Goal: Task Accomplishment & Management: Use online tool/utility

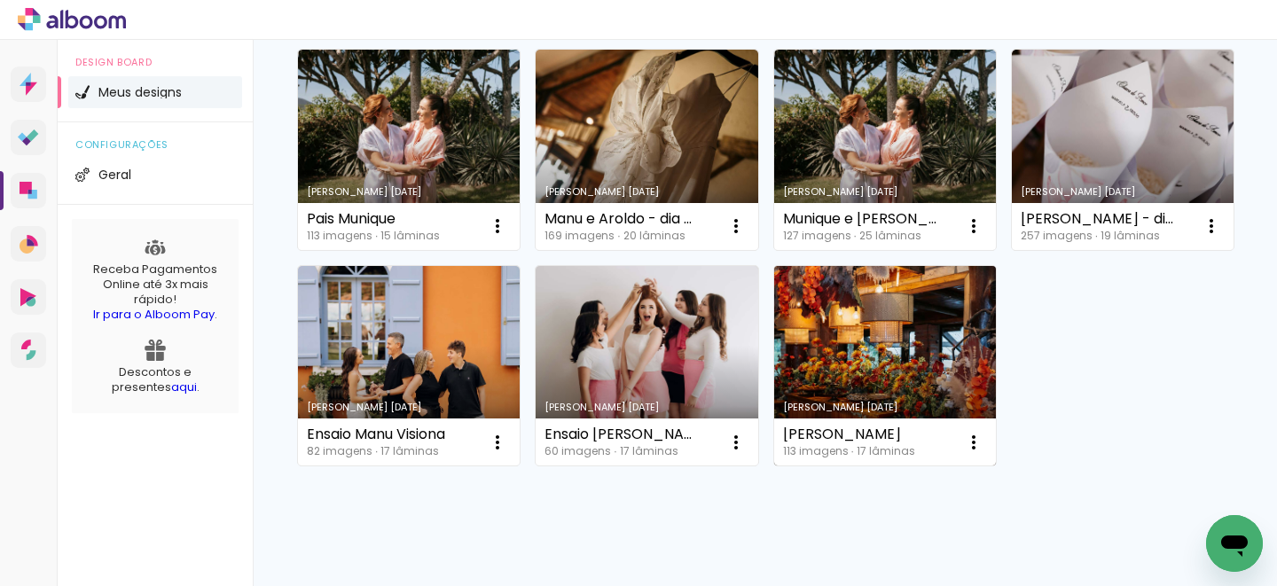
scroll to position [203, 0]
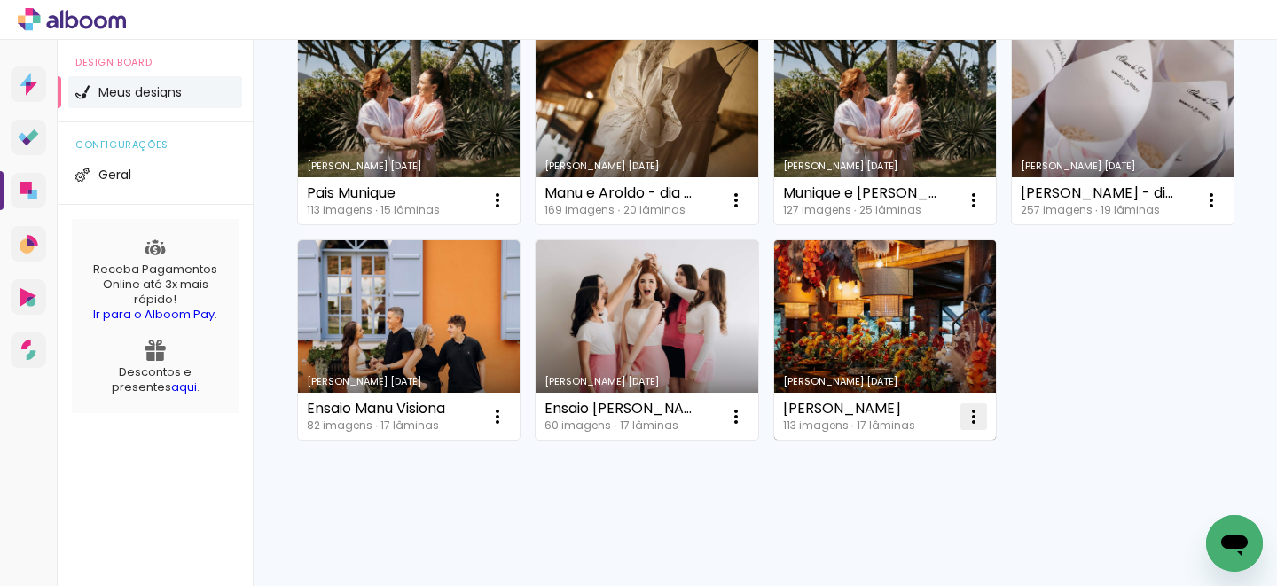
click at [508, 211] on iron-icon at bounding box center [497, 200] width 21 height 21
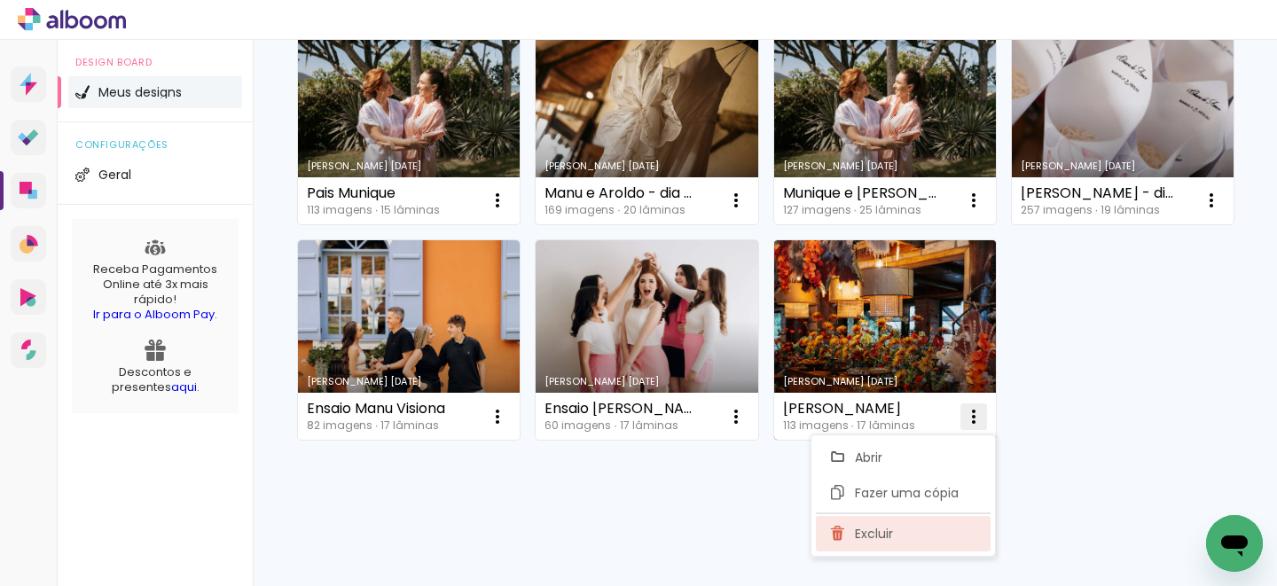
click at [885, 542] on paper-item "Excluir" at bounding box center [903, 533] width 175 height 35
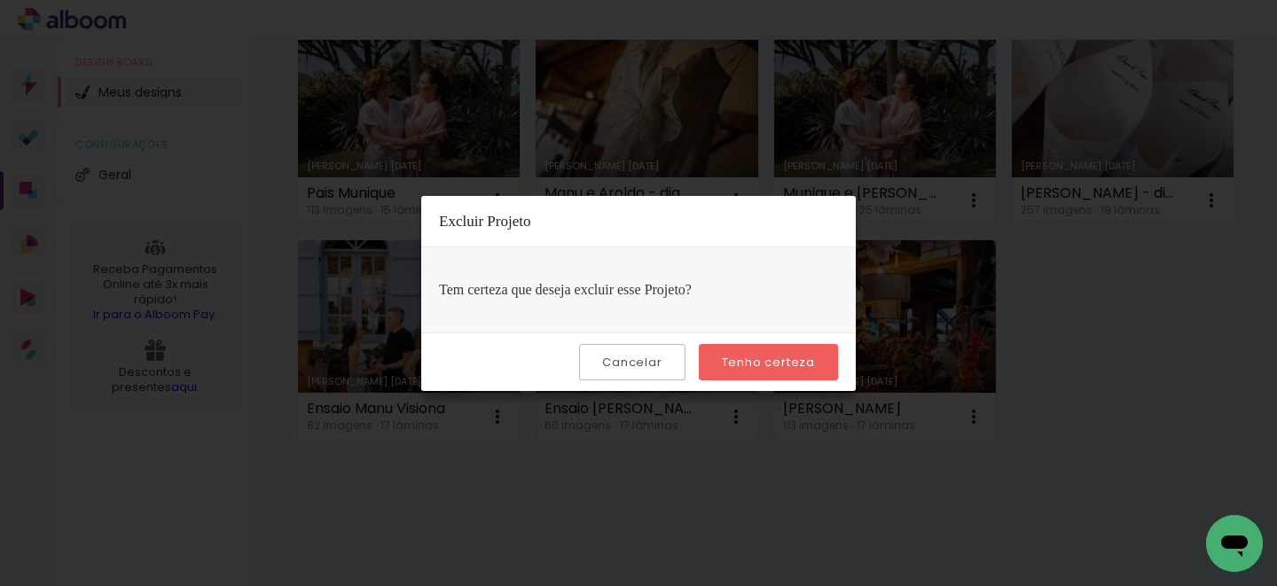
click at [0, 0] on slot "Tenho certeza" at bounding box center [0, 0] width 0 height 0
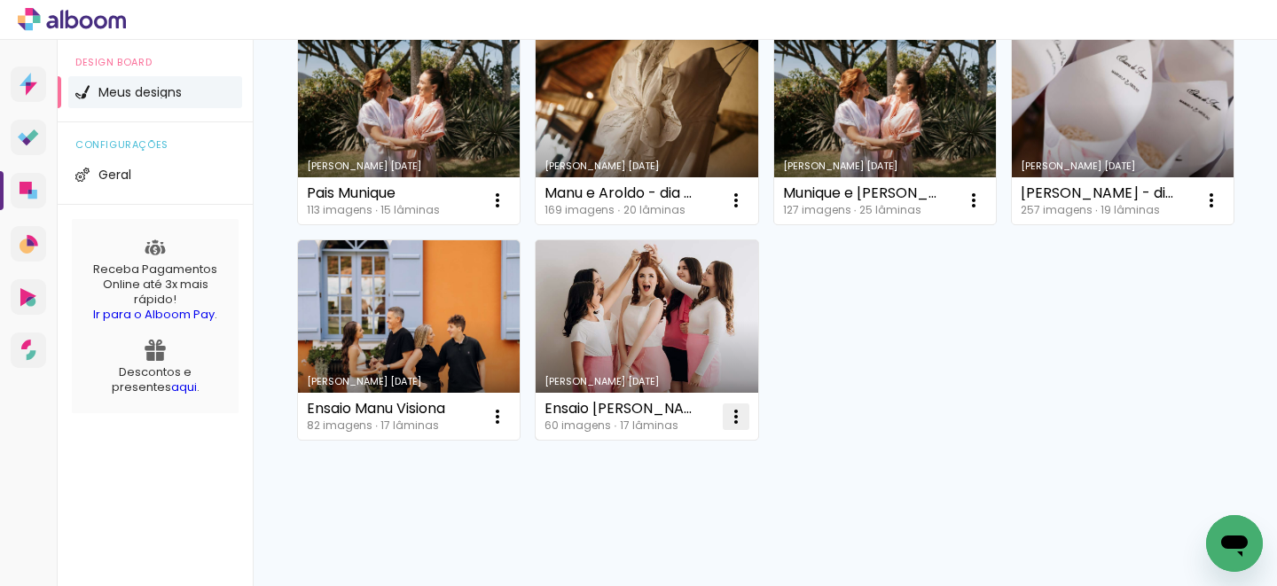
click at [508, 211] on iron-icon at bounding box center [497, 200] width 21 height 21
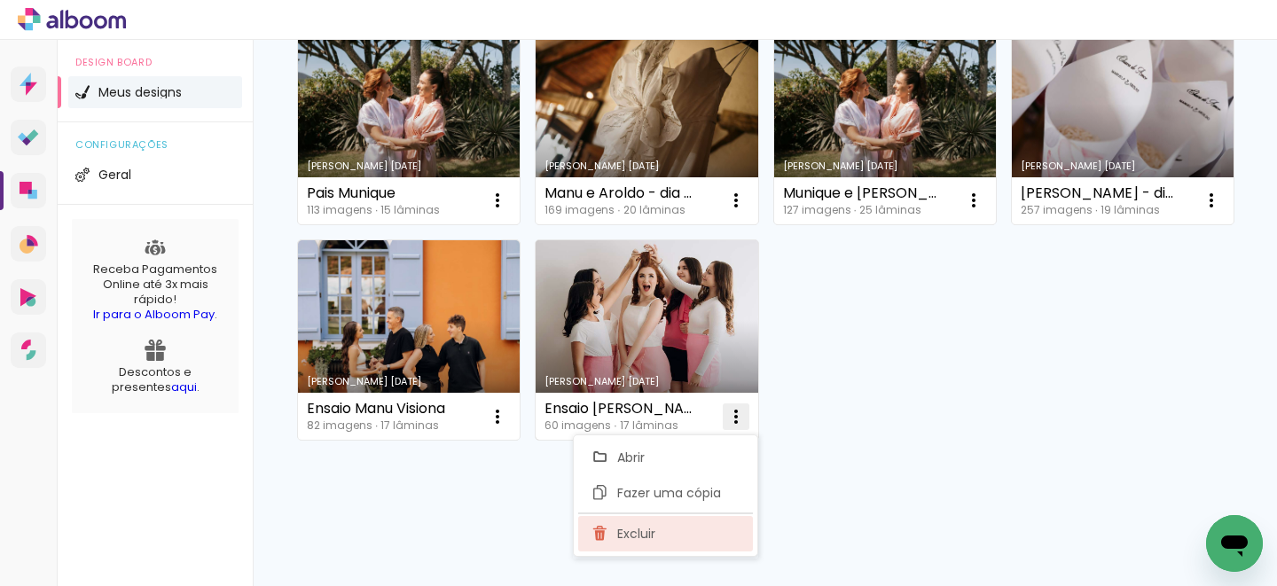
click at [673, 524] on paper-item "Excluir" at bounding box center [665, 533] width 175 height 35
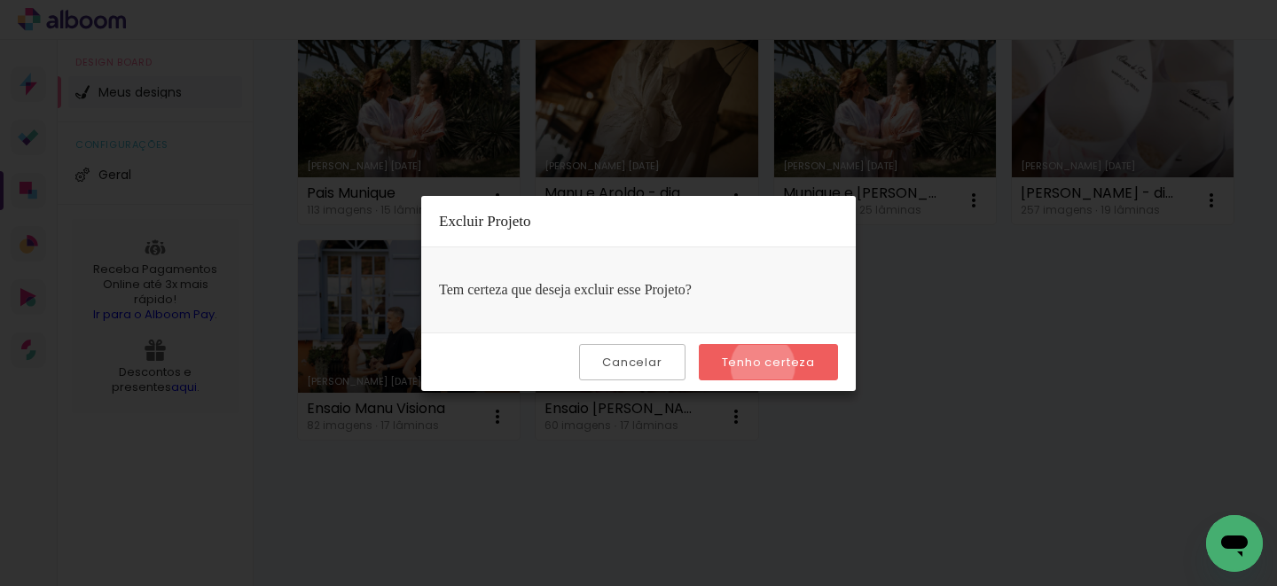
click at [0, 0] on slot "Tenho certeza" at bounding box center [0, 0] width 0 height 0
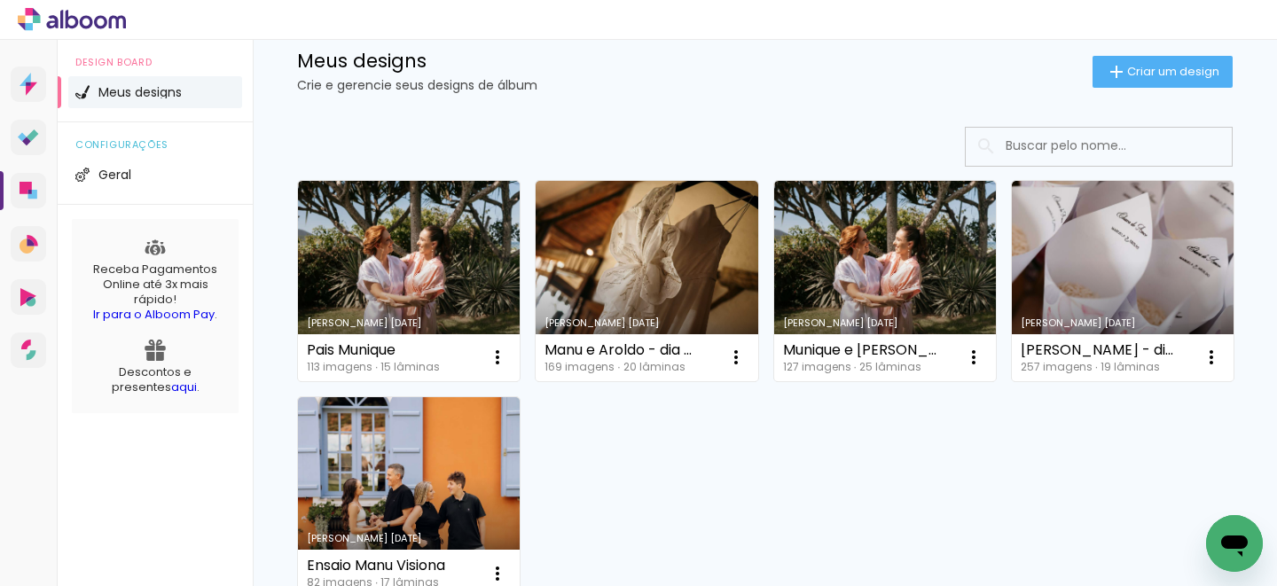
scroll to position [20, 0]
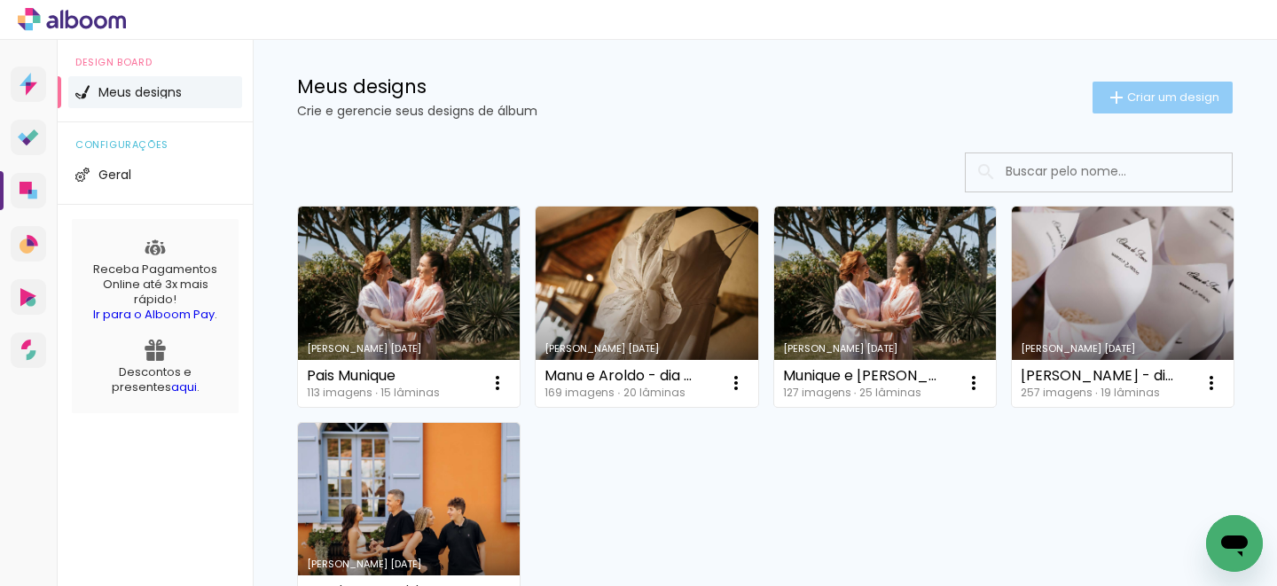
click at [1119, 98] on iron-icon at bounding box center [1115, 97] width 21 height 21
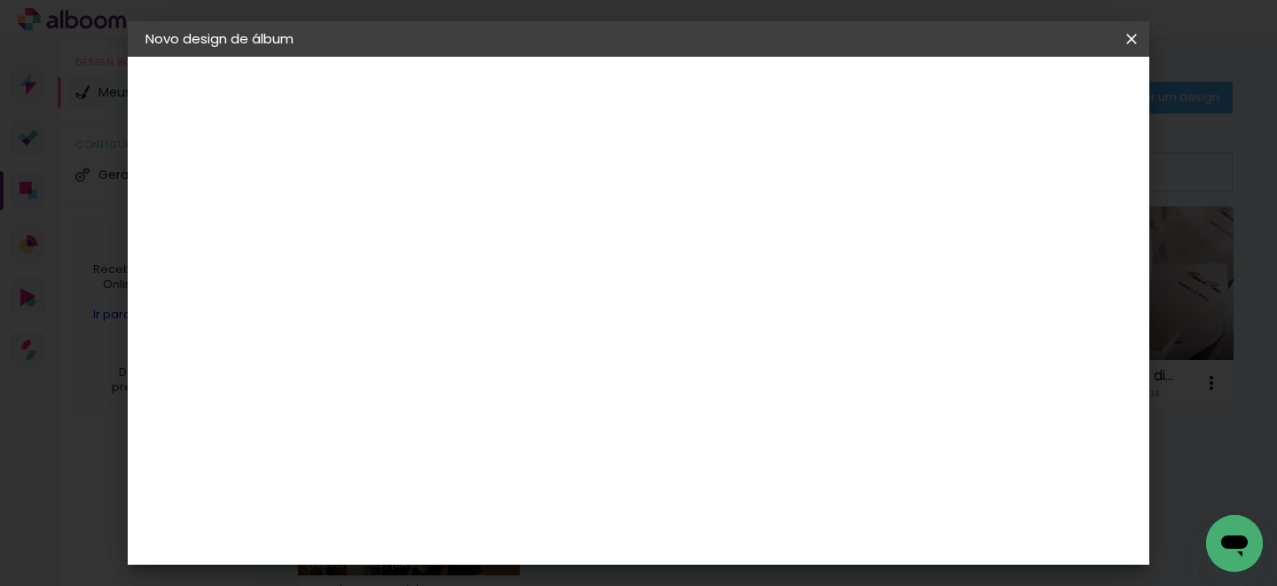
click at [435, 245] on input at bounding box center [435, 237] width 0 height 27
type input "Emilly e [PERSON_NAME]"
type paper-input "Emilly e [PERSON_NAME]"
click at [617, 83] on paper-button "Avançar" at bounding box center [573, 94] width 87 height 30
click at [0, 0] on slot "Avançar" at bounding box center [0, 0] width 0 height 0
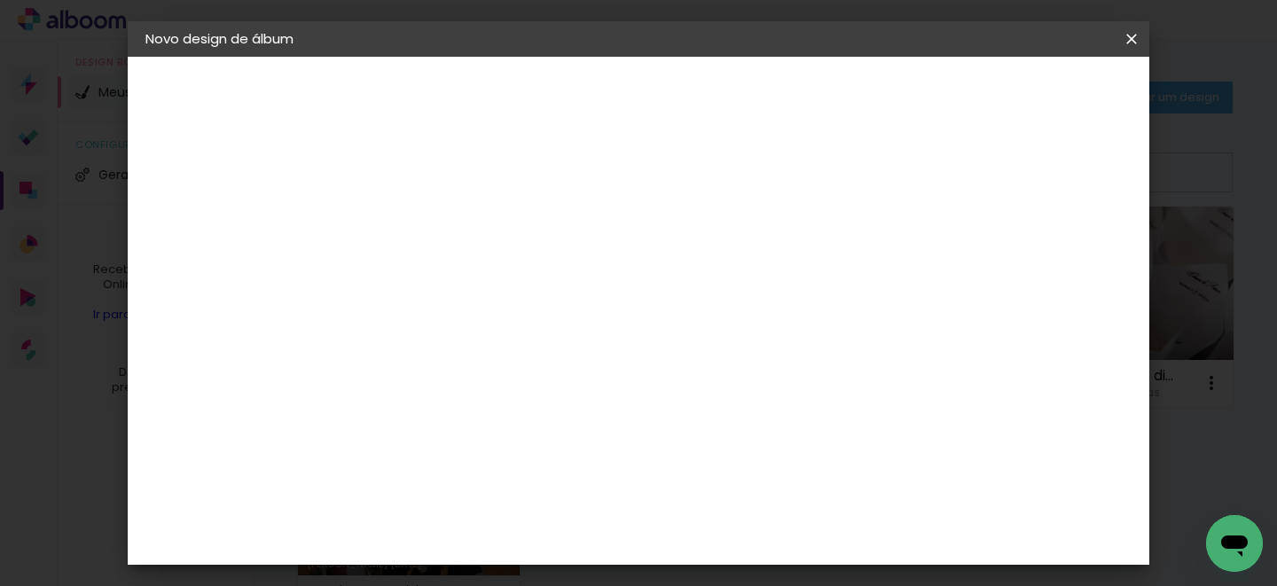
click at [504, 295] on input "text" at bounding box center [469, 308] width 69 height 27
click at [803, 290] on paper-item "Padrão" at bounding box center [753, 294] width 355 height 35
type input "Padrão"
click at [555, 494] on span "30 × 30" at bounding box center [513, 517] width 82 height 47
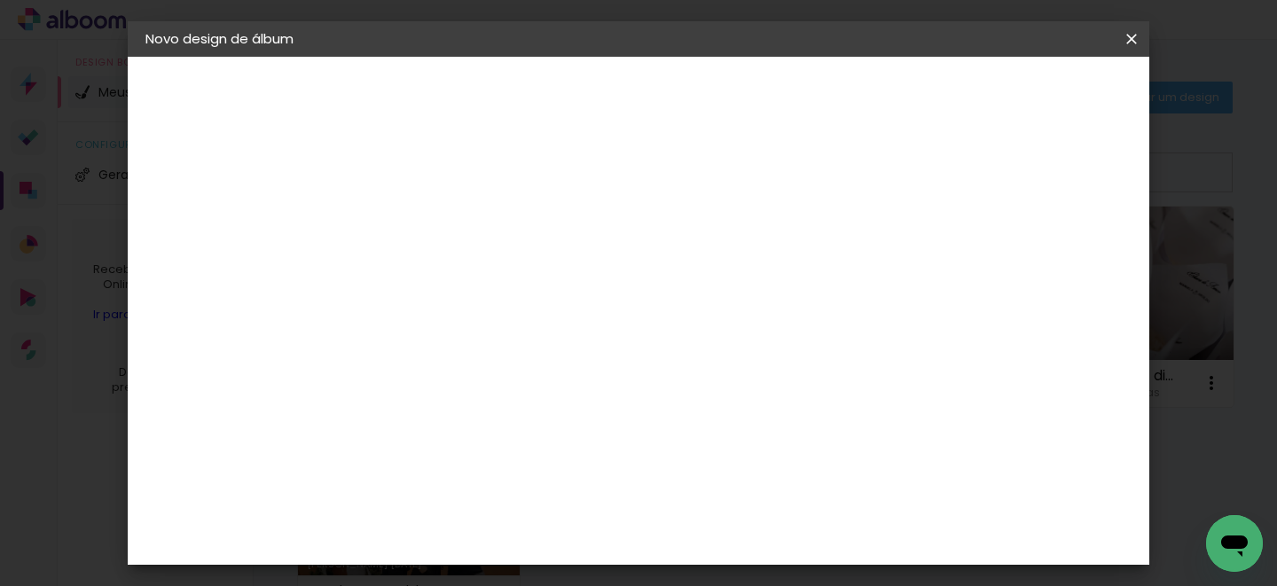
click at [0, 0] on slot "Avançar" at bounding box center [0, 0] width 0 height 0
click at [695, 197] on div at bounding box center [687, 192] width 16 height 16
type paper-checkbox "on"
click at [575, 364] on div at bounding box center [527, 358] width 95 height 62
click at [795, 90] on span "Iniciar design" at bounding box center [767, 100] width 55 height 25
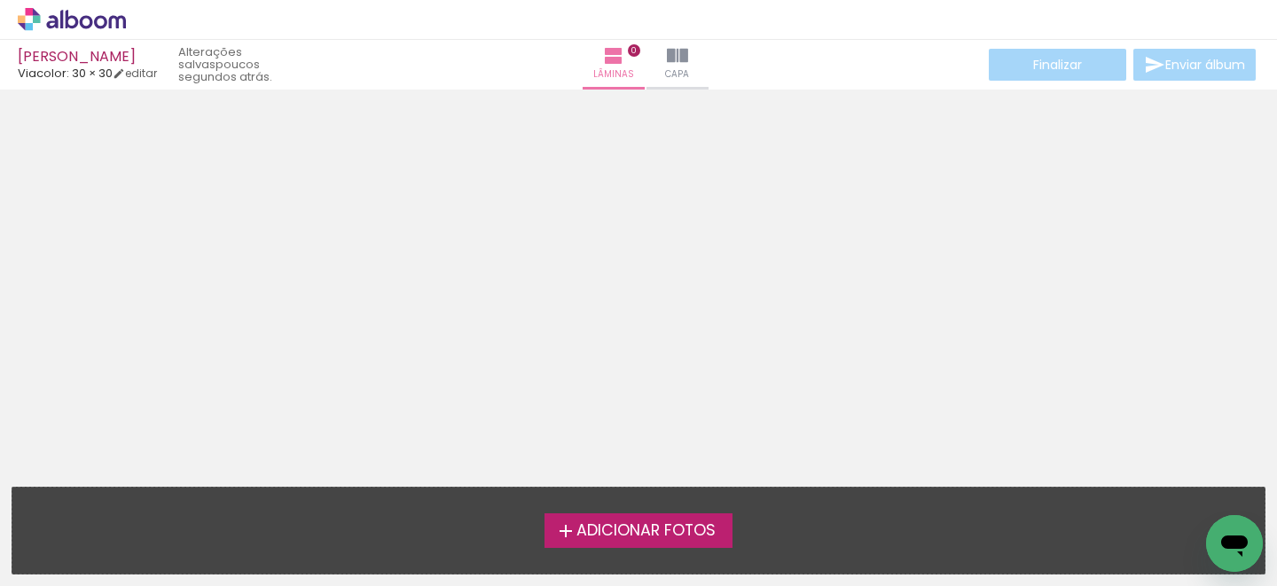
click at [584, 517] on label "Adicionar Fotos" at bounding box center [638, 530] width 189 height 34
click at [0, 0] on input "file" at bounding box center [0, 0] width 0 height 0
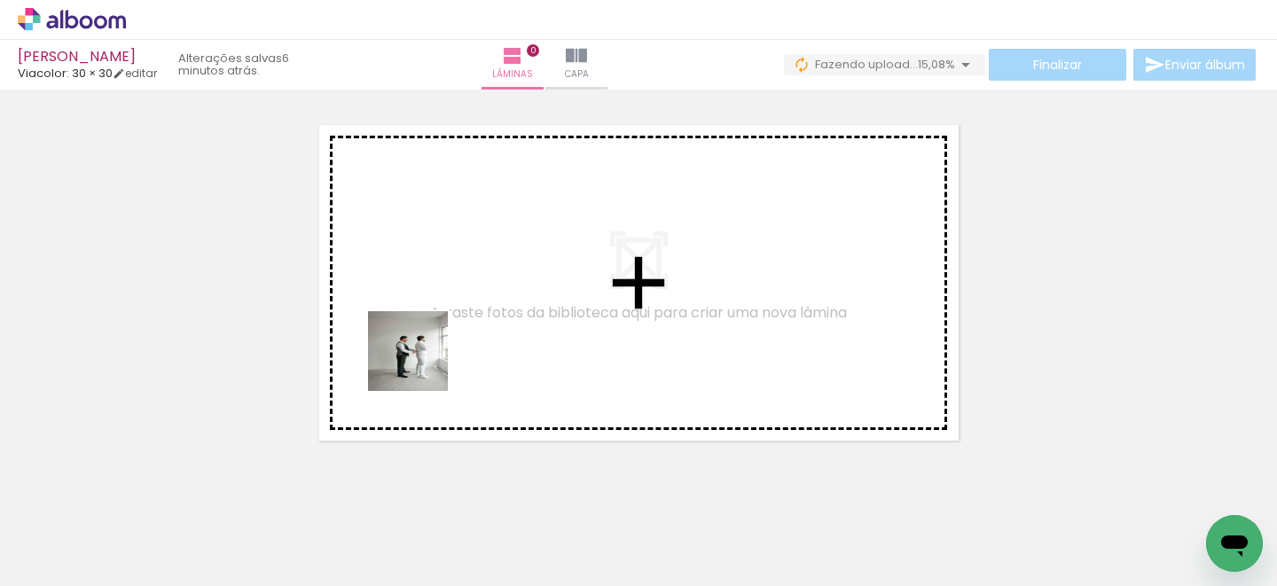
drag, startPoint x: 179, startPoint y: 534, endPoint x: 510, endPoint y: 281, distance: 416.1
click at [508, 282] on quentale-workspace at bounding box center [638, 293] width 1277 height 586
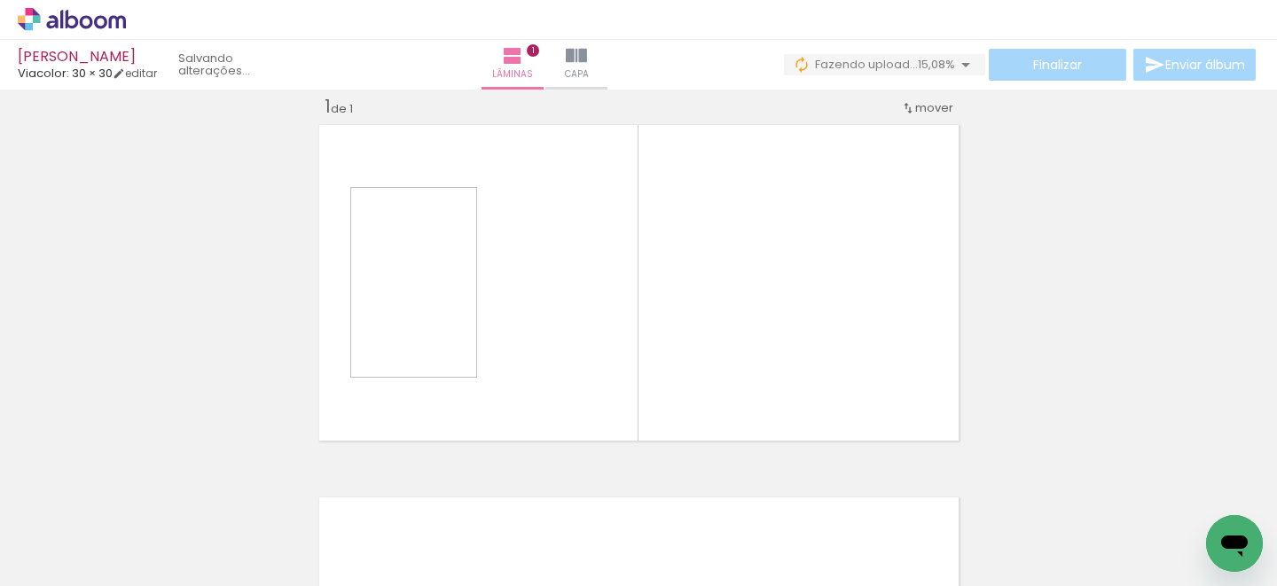
scroll to position [22, 0]
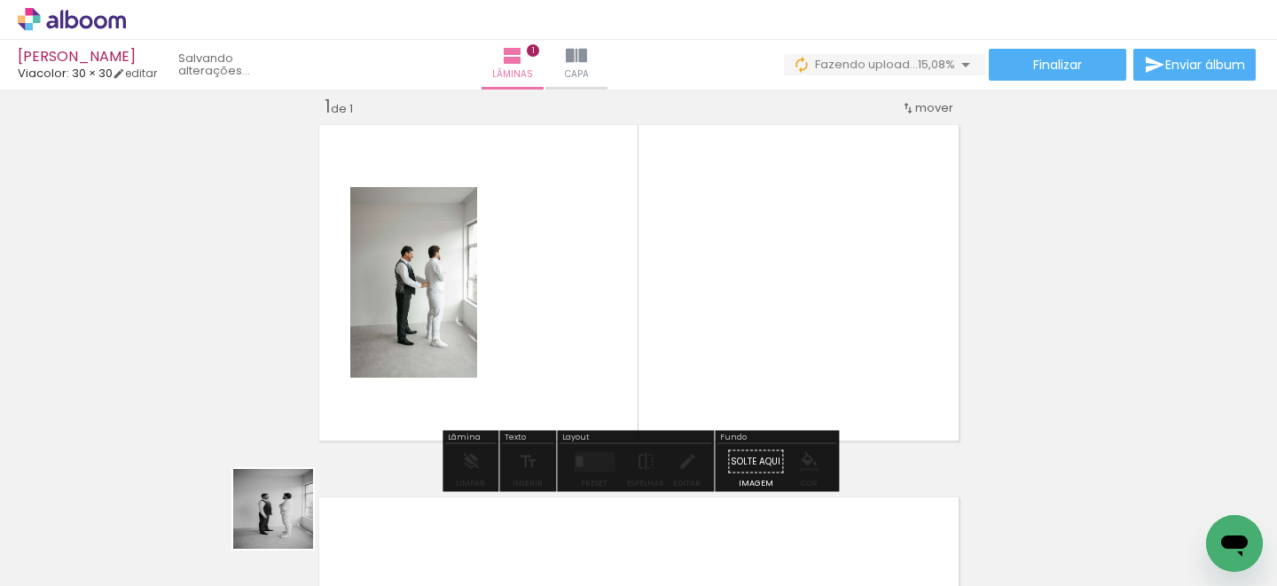
drag, startPoint x: 282, startPoint y: 529, endPoint x: 573, endPoint y: 311, distance: 363.5
click at [573, 311] on quentale-workspace at bounding box center [638, 293] width 1277 height 586
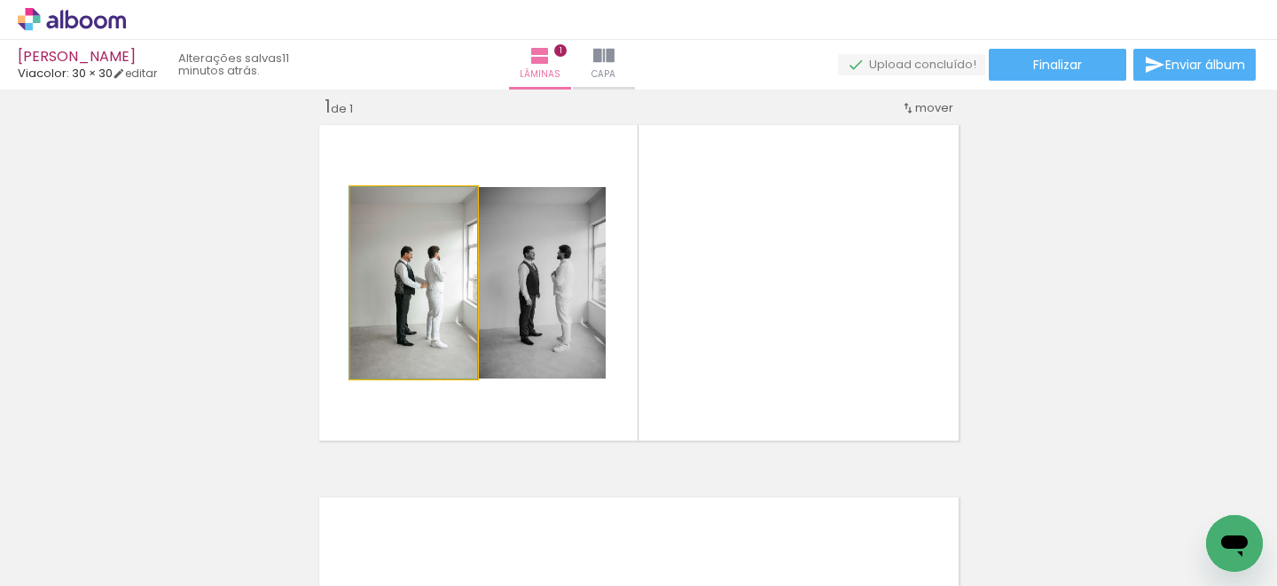
drag, startPoint x: 444, startPoint y: 322, endPoint x: 450, endPoint y: 476, distance: 154.4
click at [273, 297] on div "Inserir lâmina 1 de 1" at bounding box center [638, 447] width 1277 height 746
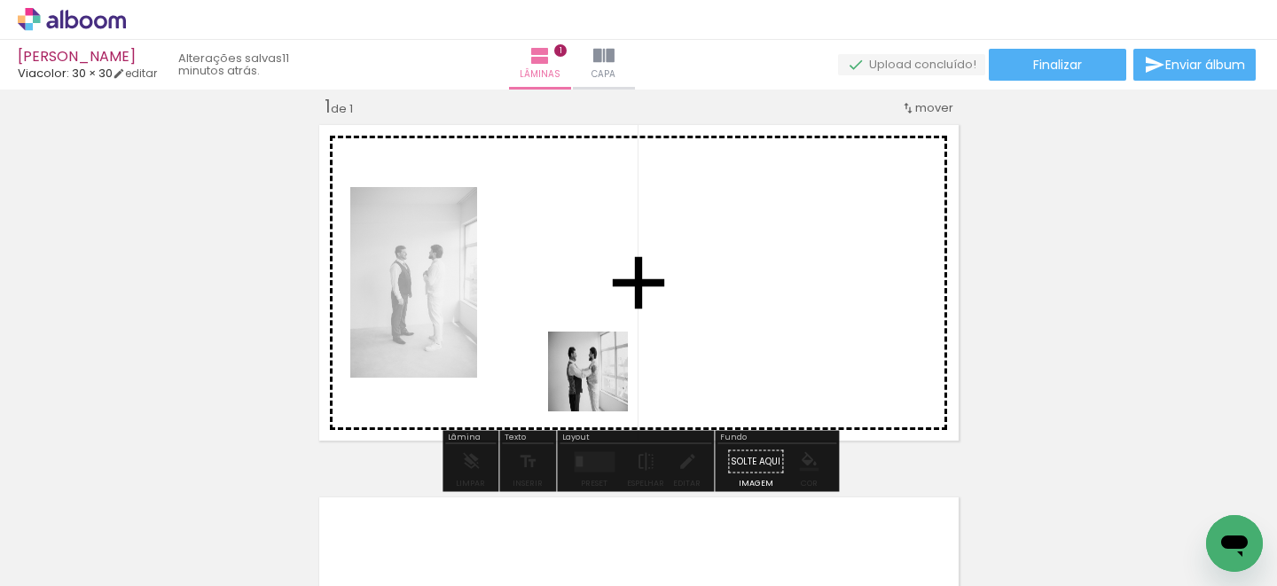
click at [629, 364] on quentale-workspace at bounding box center [638, 293] width 1277 height 586
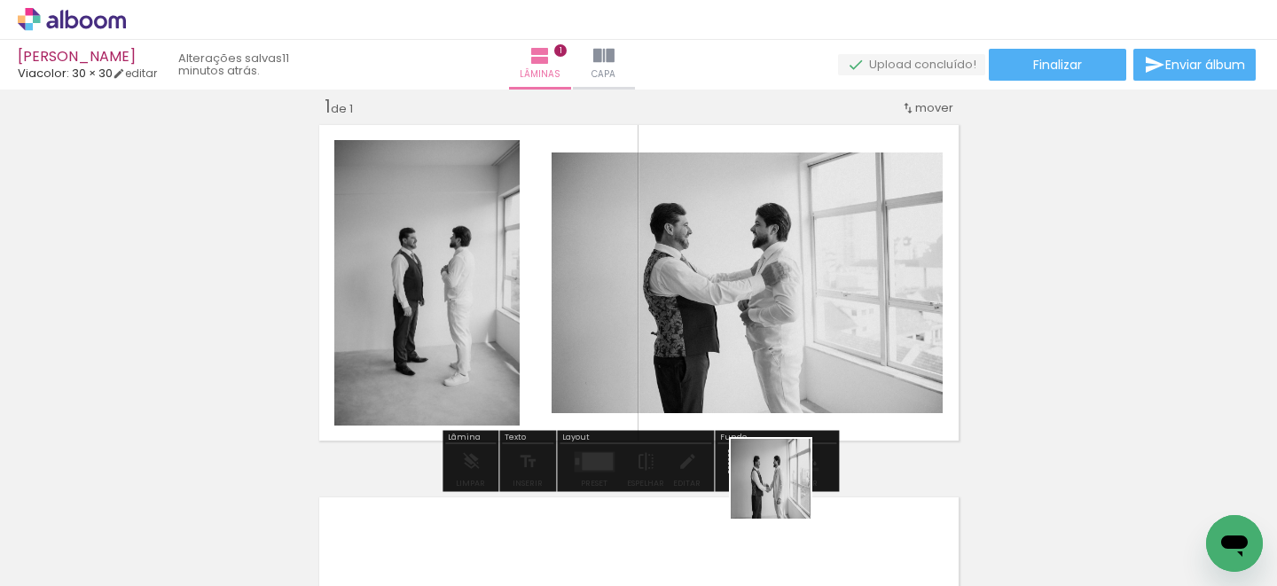
drag, startPoint x: 785, startPoint y: 529, endPoint x: 777, endPoint y: 388, distance: 141.2
click at [777, 388] on quentale-workspace at bounding box center [638, 293] width 1277 height 586
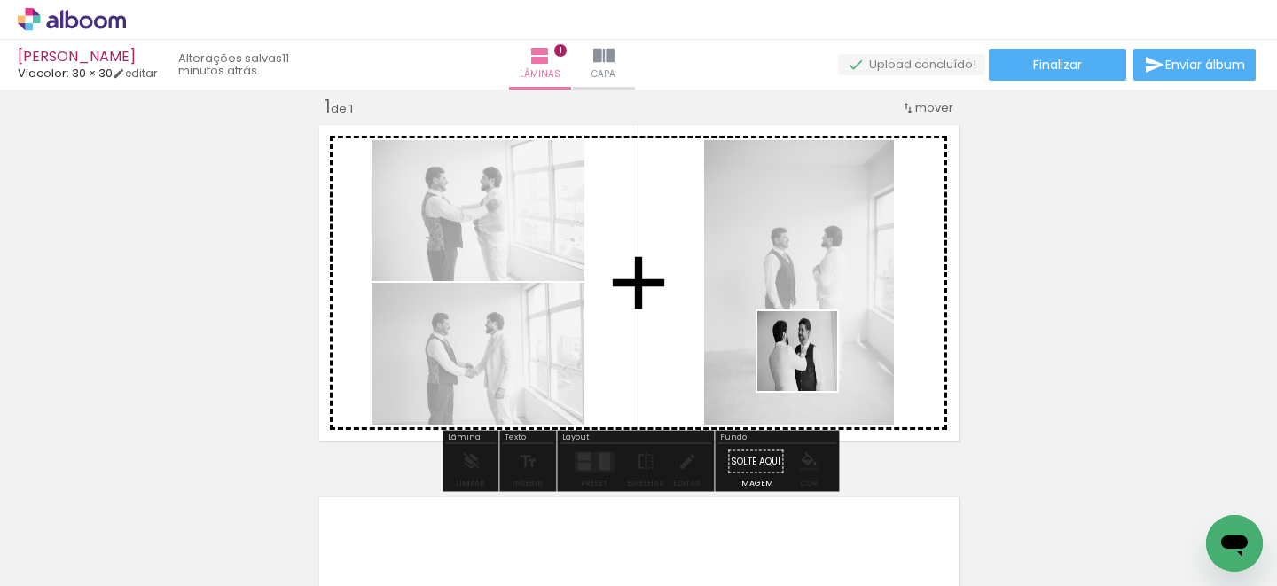
drag, startPoint x: 975, startPoint y: 536, endPoint x: 806, endPoint y: 358, distance: 245.8
click at [806, 358] on quentale-workspace at bounding box center [638, 293] width 1277 height 586
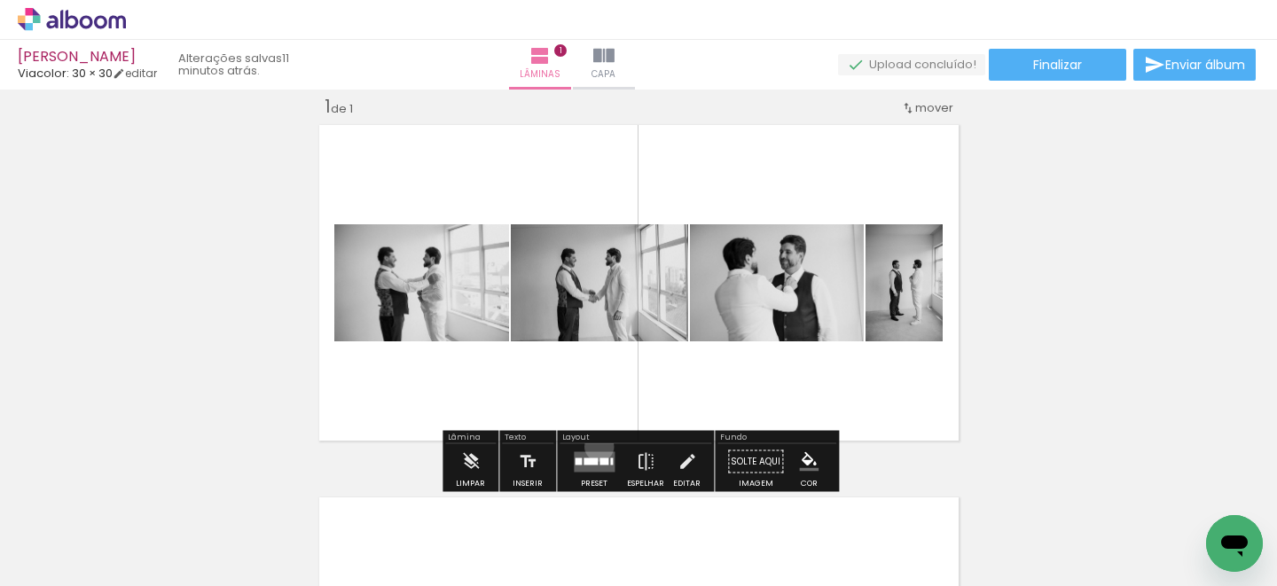
click at [595, 446] on div at bounding box center [594, 461] width 48 height 35
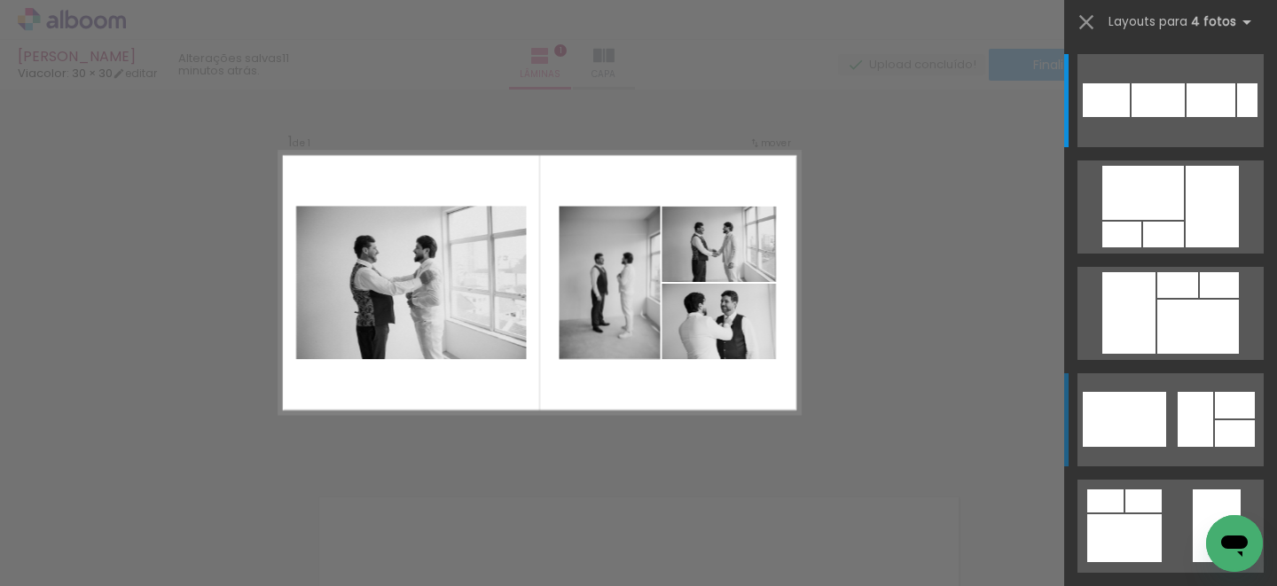
click at [1129, 117] on div at bounding box center [1105, 100] width 47 height 34
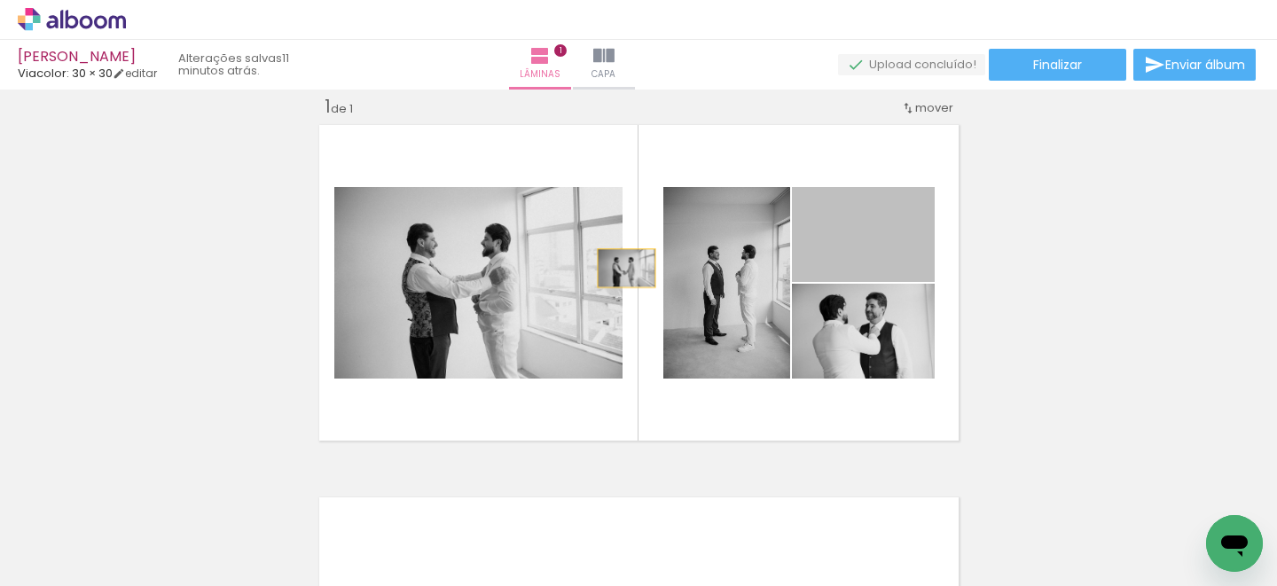
drag, startPoint x: 901, startPoint y: 238, endPoint x: 589, endPoint y: 274, distance: 314.2
click at [0, 0] on slot at bounding box center [0, 0] width 0 height 0
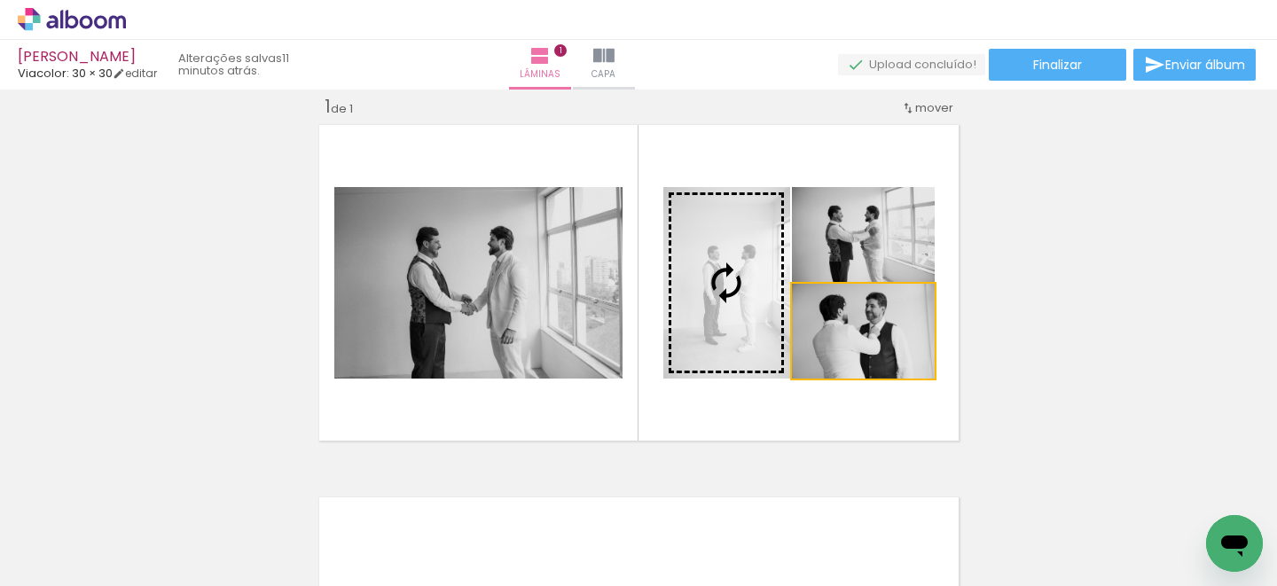
drag, startPoint x: 889, startPoint y: 345, endPoint x: 546, endPoint y: 308, distance: 345.0
click at [0, 0] on slot at bounding box center [0, 0] width 0 height 0
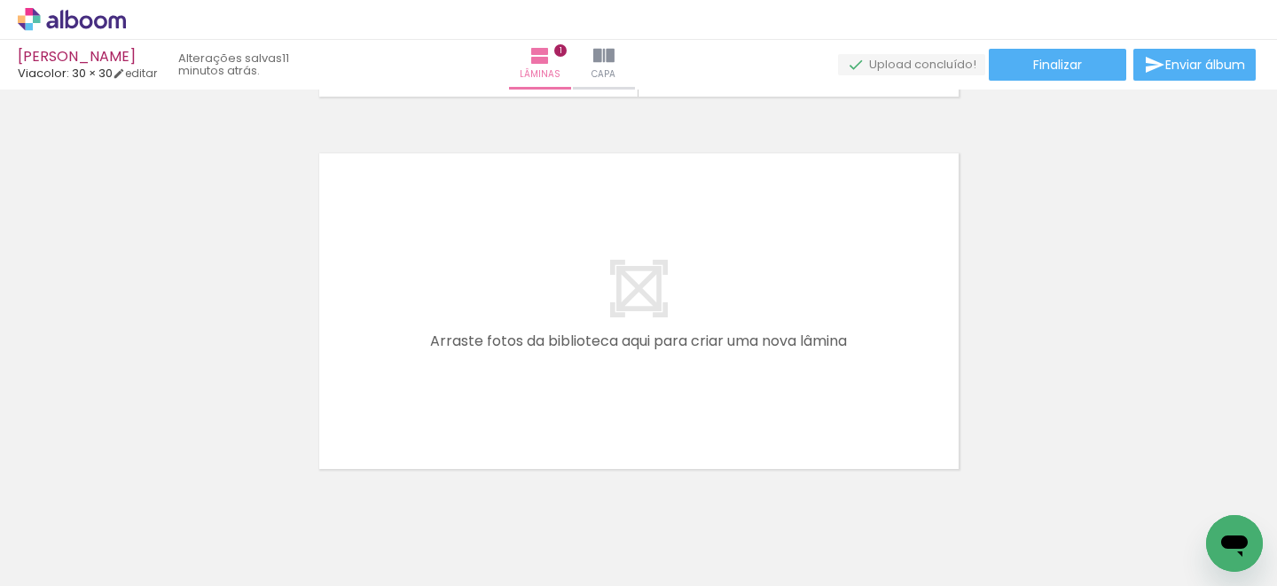
scroll to position [0, 558]
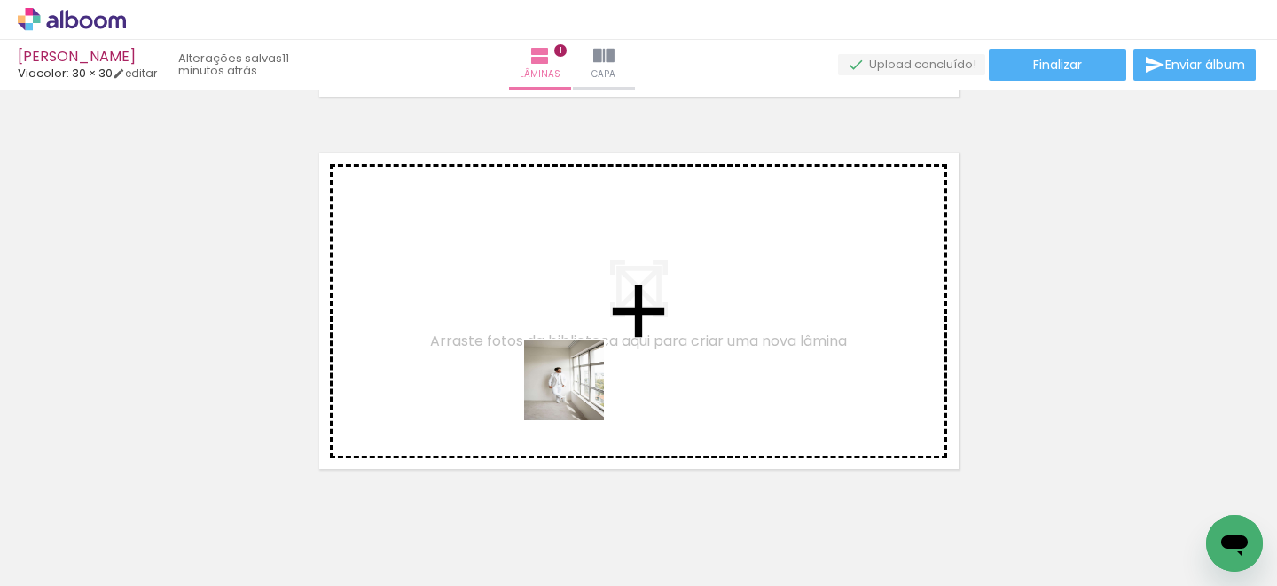
drag, startPoint x: 529, startPoint y: 534, endPoint x: 580, endPoint y: 386, distance: 156.4
click at [580, 386] on quentale-workspace at bounding box center [638, 293] width 1277 height 586
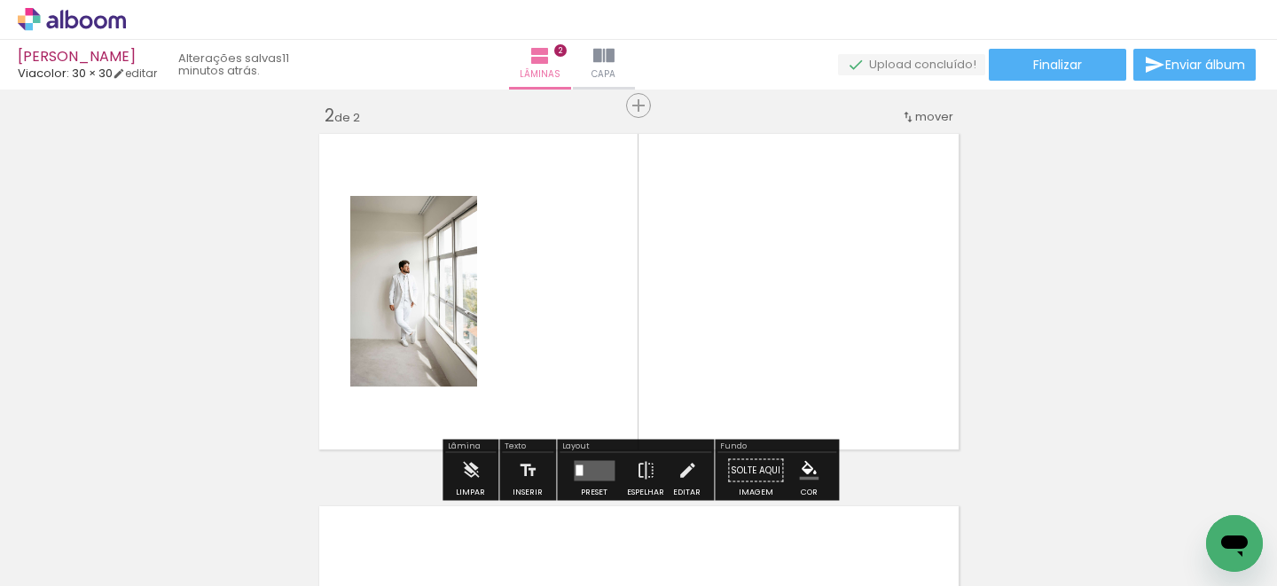
scroll to position [394, 0]
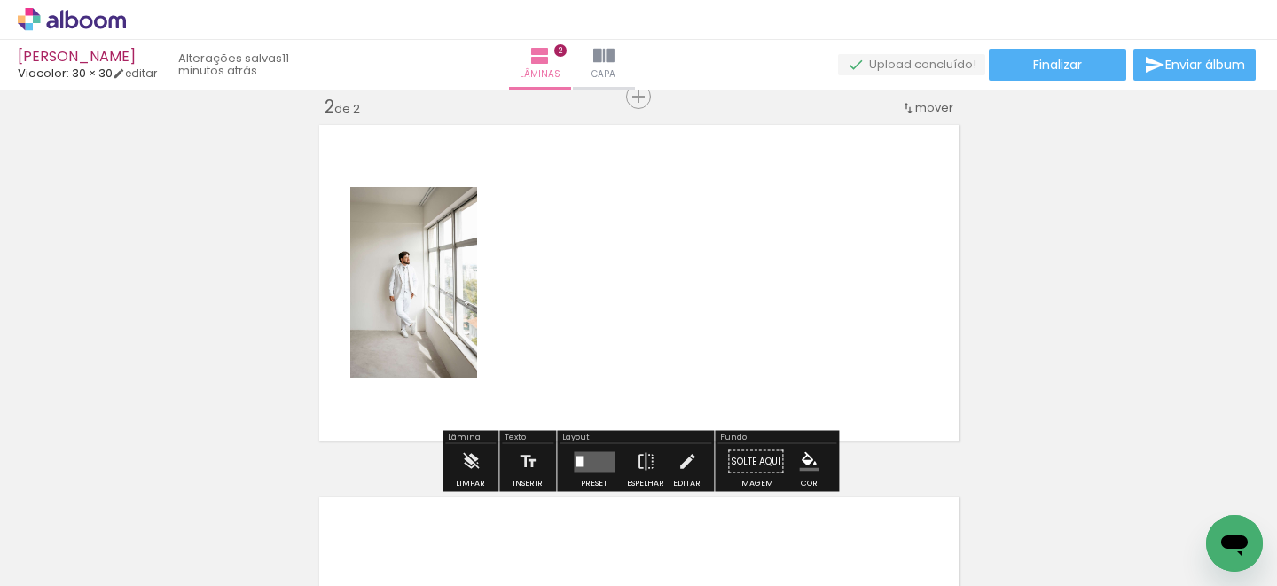
drag, startPoint x: 707, startPoint y: 510, endPoint x: 707, endPoint y: 412, distance: 97.5
click at [707, 412] on quentale-workspace at bounding box center [638, 293] width 1277 height 586
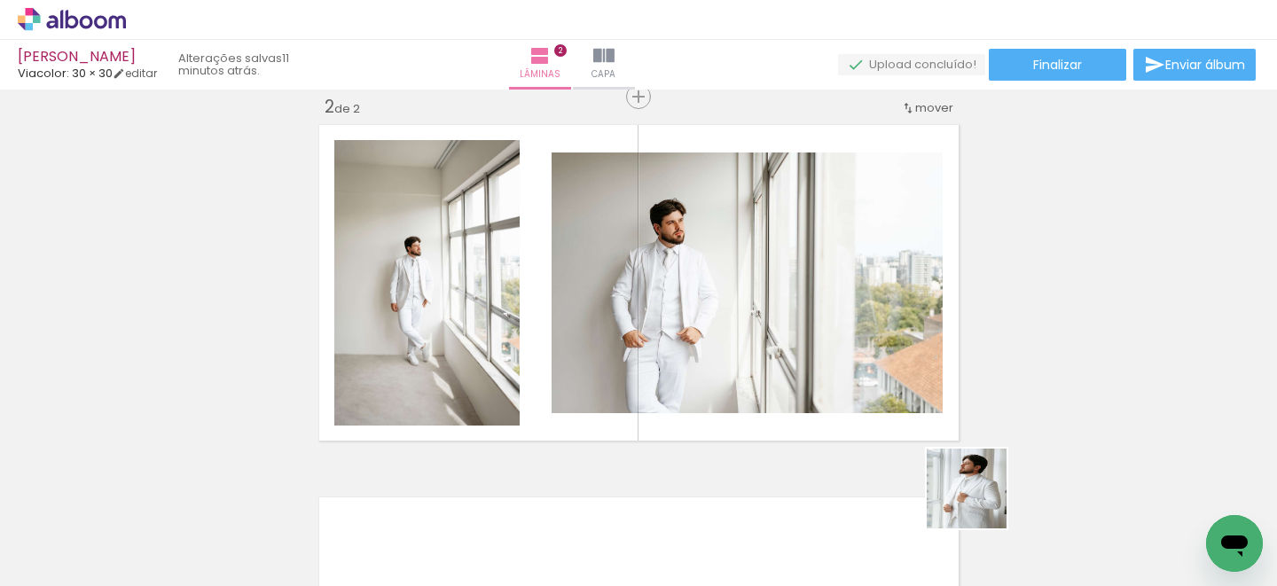
drag, startPoint x: 1011, startPoint y: 537, endPoint x: 941, endPoint y: 436, distance: 122.4
click at [944, 441] on quentale-workspace at bounding box center [638, 293] width 1277 height 586
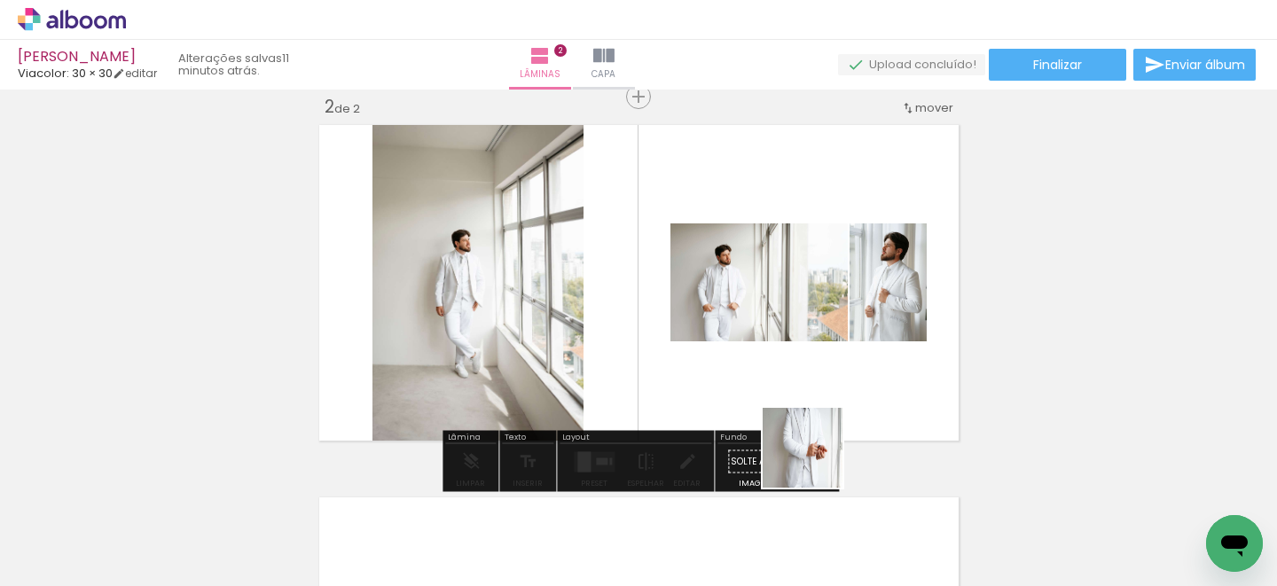
drag, startPoint x: 816, startPoint y: 478, endPoint x: 834, endPoint y: 418, distance: 62.2
click at [816, 429] on quentale-workspace at bounding box center [638, 293] width 1277 height 586
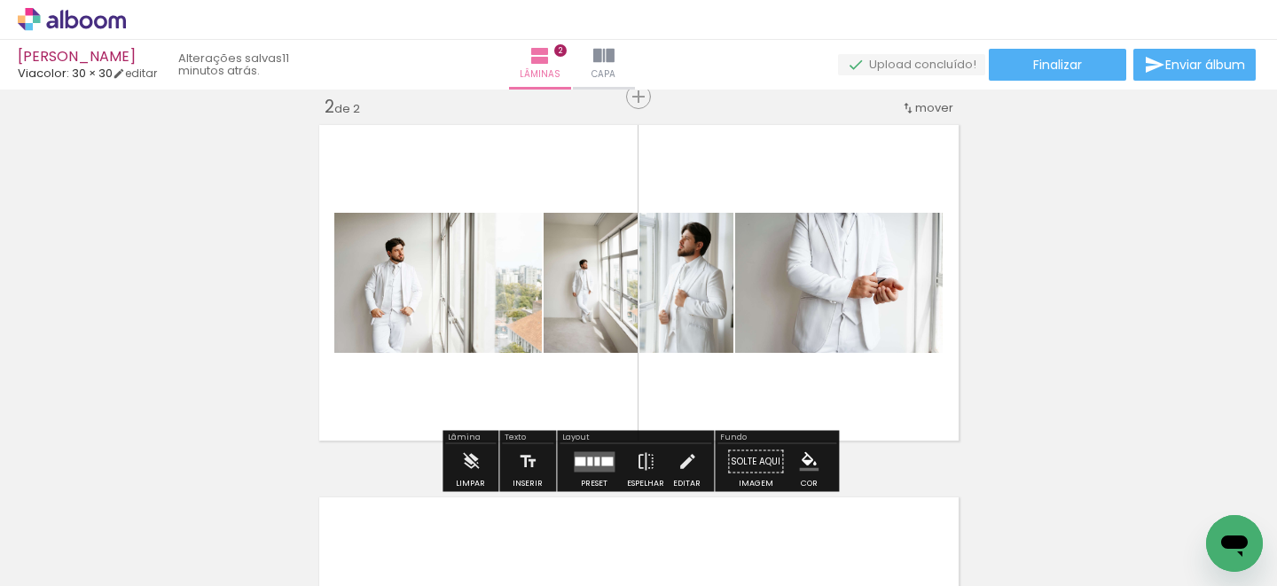
scroll to position [0, 772]
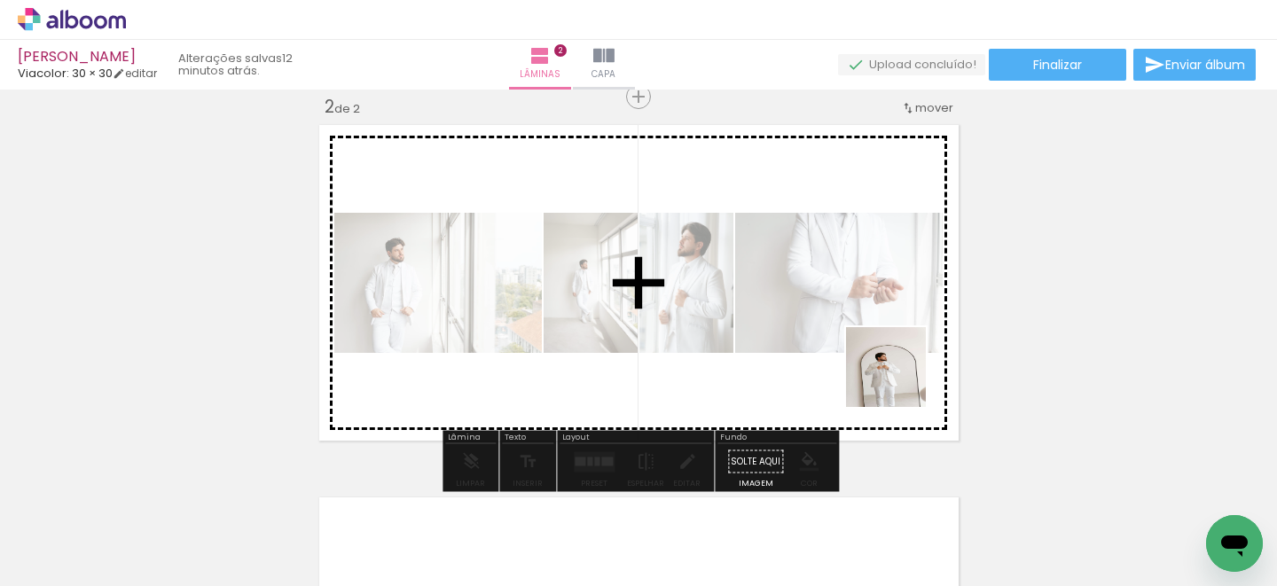
drag, startPoint x: 901, startPoint y: 529, endPoint x: 899, endPoint y: 353, distance: 176.4
click at [899, 358] on quentale-workspace at bounding box center [638, 293] width 1277 height 586
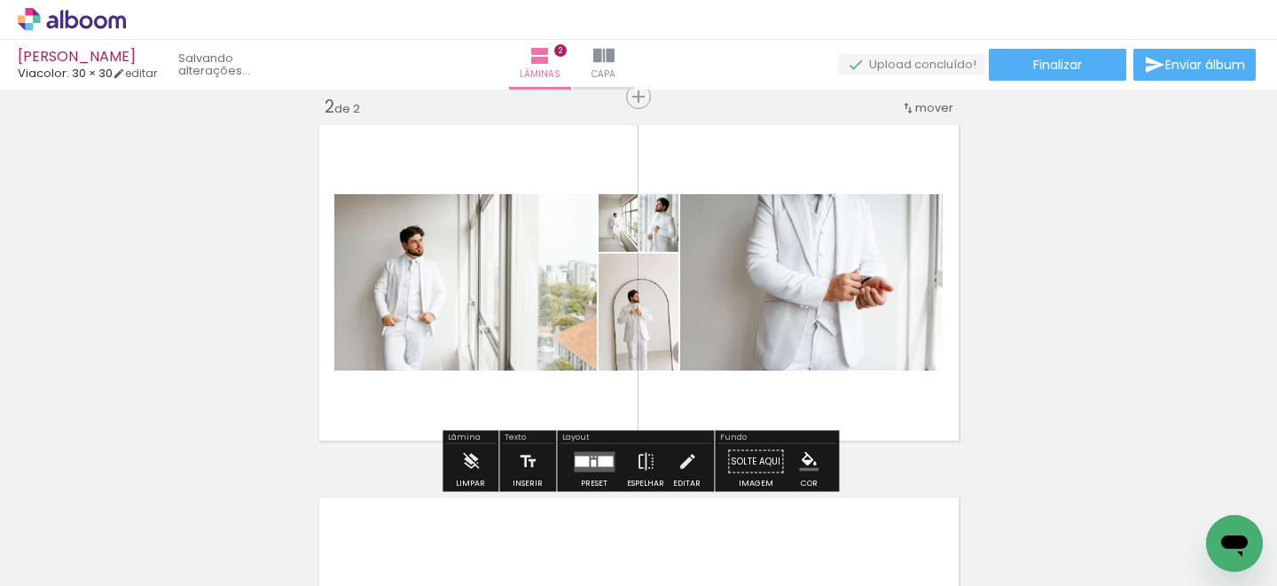
click at [584, 452] on quentale-layouter at bounding box center [594, 461] width 41 height 20
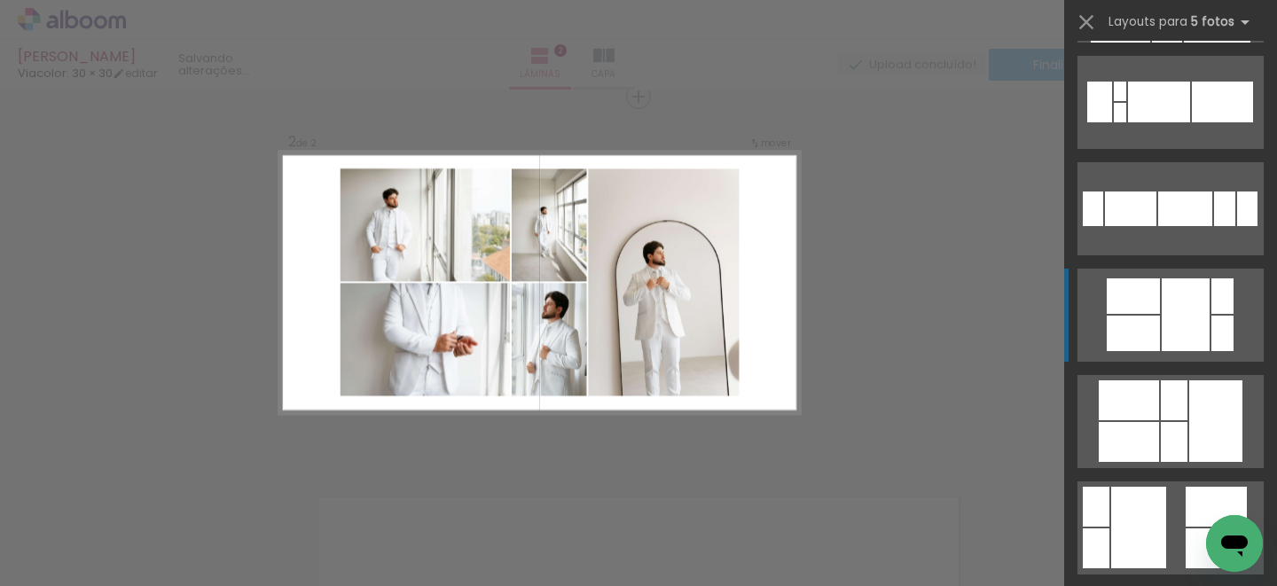
scroll to position [229, 0]
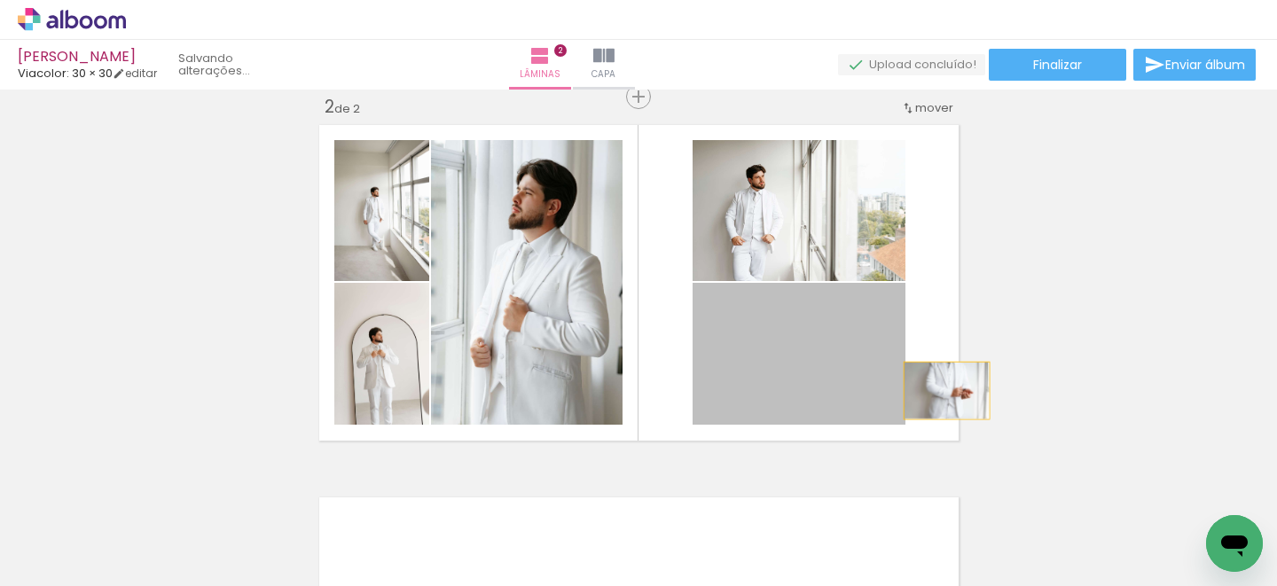
drag, startPoint x: 874, startPoint y: 394, endPoint x: 1037, endPoint y: 384, distance: 163.4
click at [1038, 384] on div "Inserir lâmina 1 de 2 Inserir lâmina 2 de 2" at bounding box center [638, 260] width 1277 height 1118
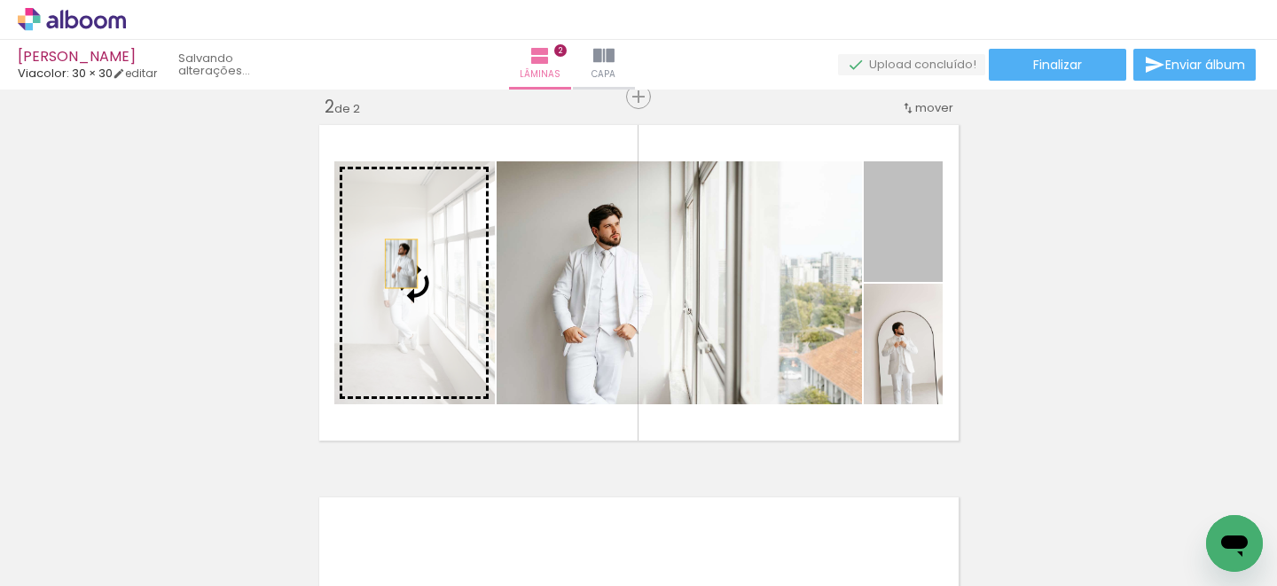
drag, startPoint x: 920, startPoint y: 245, endPoint x: 402, endPoint y: 262, distance: 518.9
click at [0, 0] on slot at bounding box center [0, 0] width 0 height 0
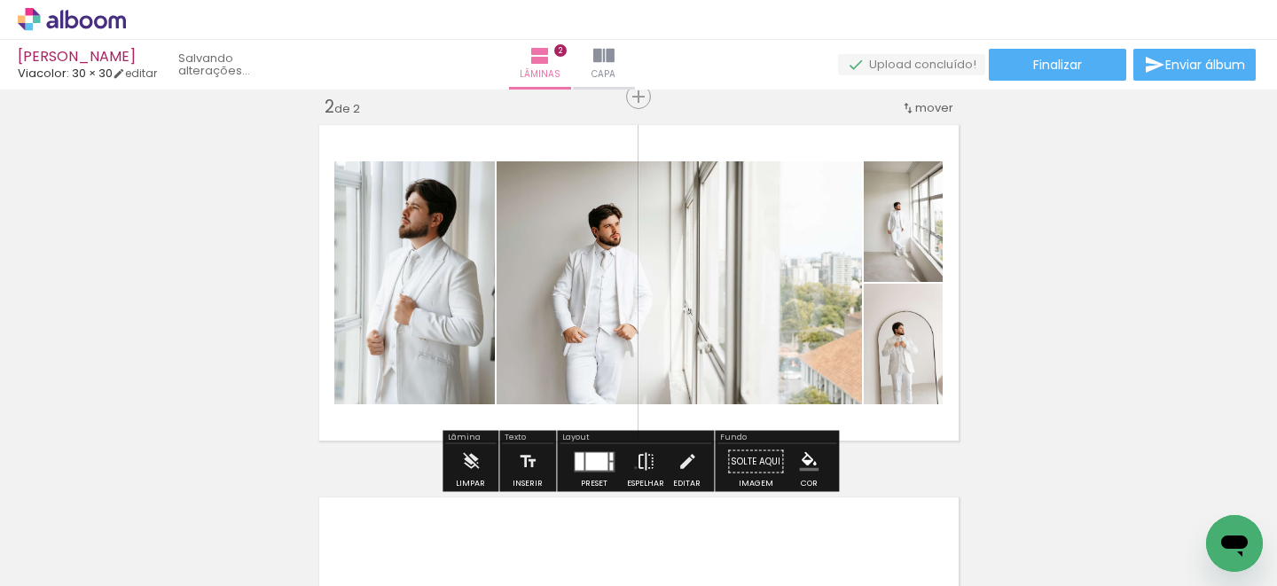
click at [636, 467] on iron-icon at bounding box center [646, 461] width 20 height 35
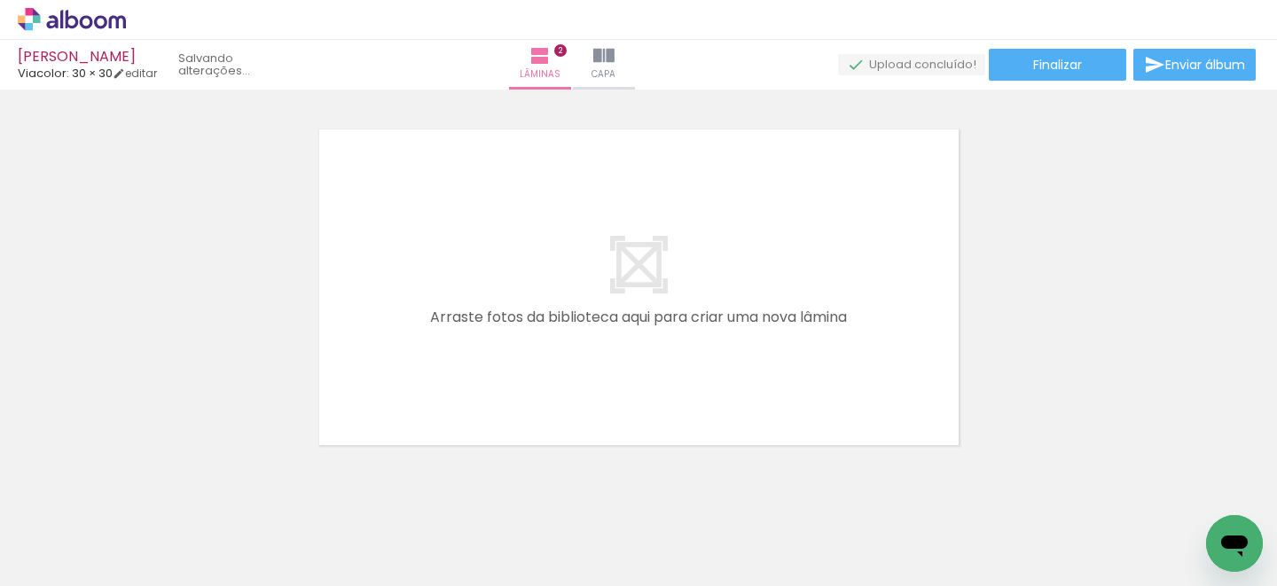
scroll to position [0, 1196]
drag, startPoint x: 679, startPoint y: 529, endPoint x: 645, endPoint y: 397, distance: 136.3
click at [629, 393] on quentale-workspace at bounding box center [638, 293] width 1277 height 586
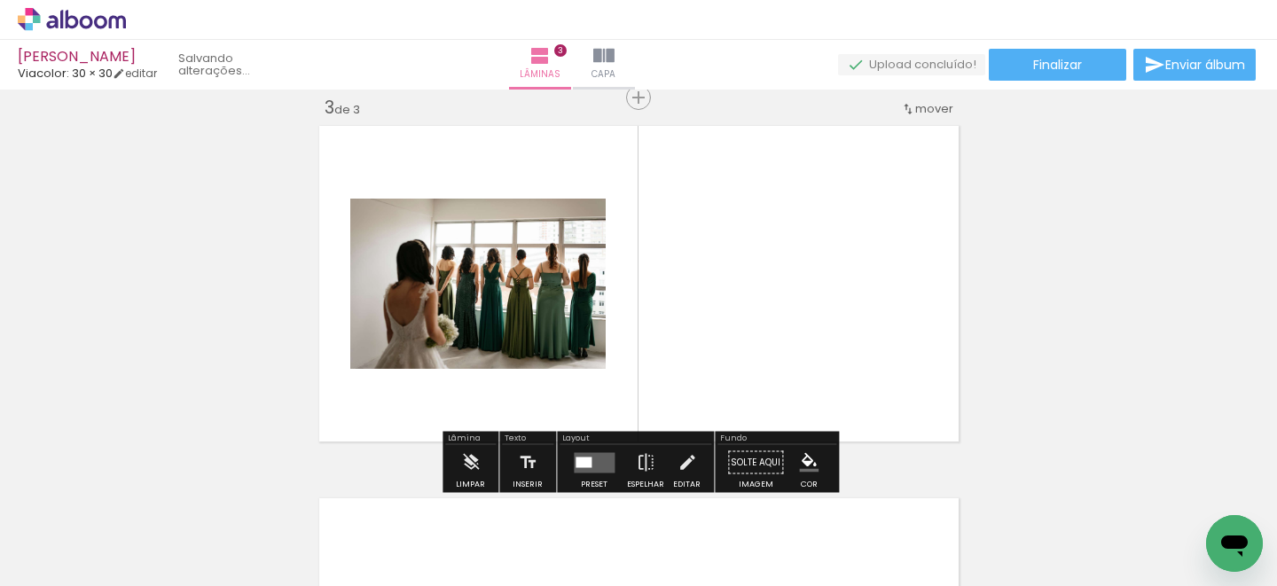
scroll to position [767, 0]
drag, startPoint x: 780, startPoint y: 538, endPoint x: 604, endPoint y: 360, distance: 250.7
click at [578, 352] on quentale-workspace at bounding box center [638, 293] width 1277 height 586
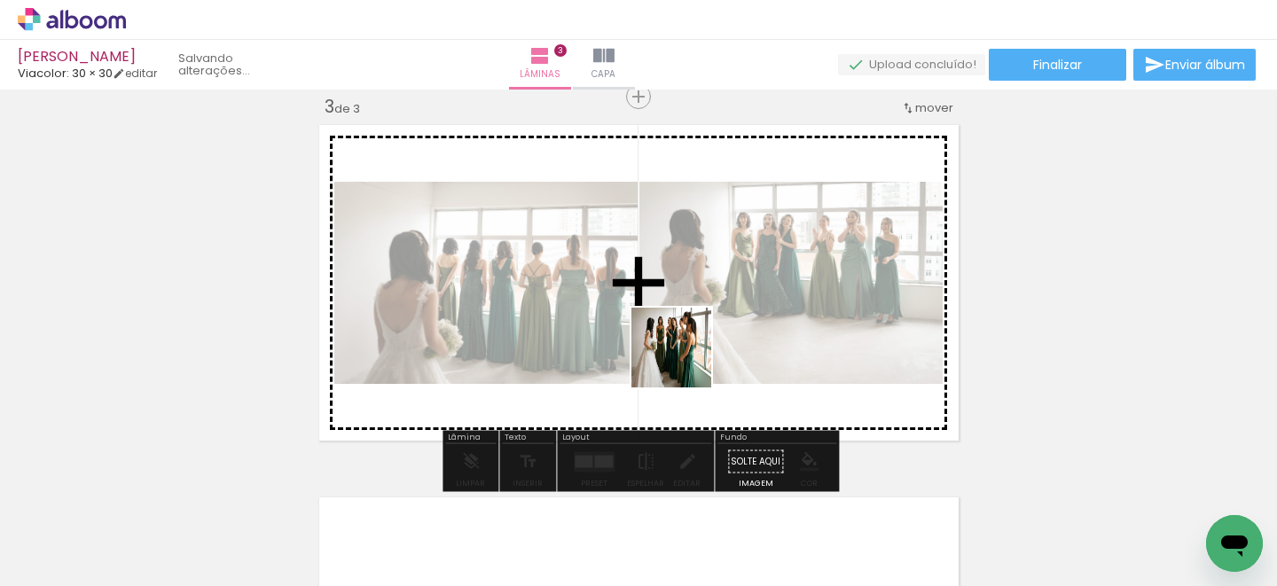
drag, startPoint x: 860, startPoint y: 524, endPoint x: 648, endPoint y: 351, distance: 273.4
click at [599, 305] on quentale-workspace at bounding box center [638, 293] width 1277 height 586
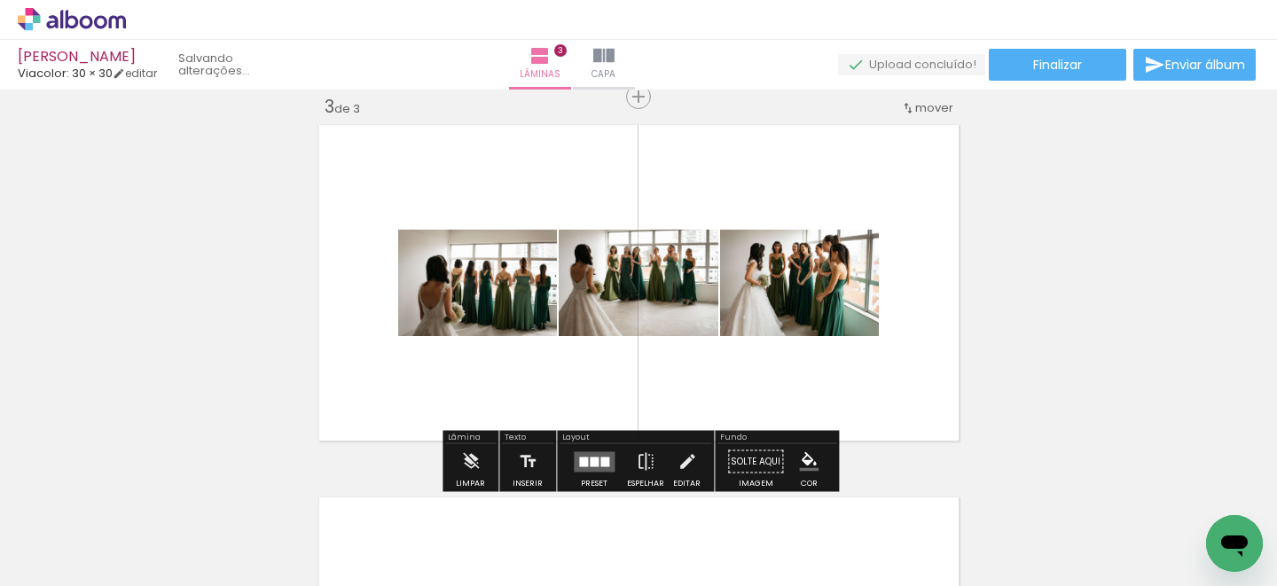
drag, startPoint x: 976, startPoint y: 529, endPoint x: 968, endPoint y: 437, distance: 92.5
click at [886, 332] on quentale-workspace at bounding box center [638, 293] width 1277 height 586
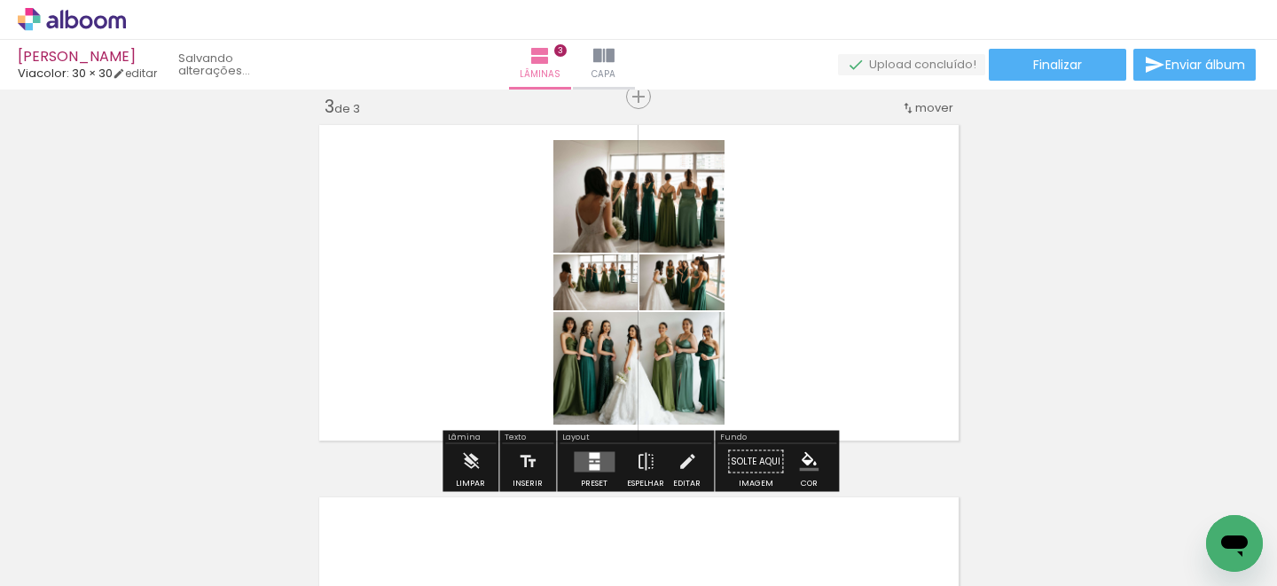
drag, startPoint x: 1077, startPoint y: 531, endPoint x: 724, endPoint y: 361, distance: 391.7
click at [818, 316] on quentale-workspace at bounding box center [638, 293] width 1277 height 586
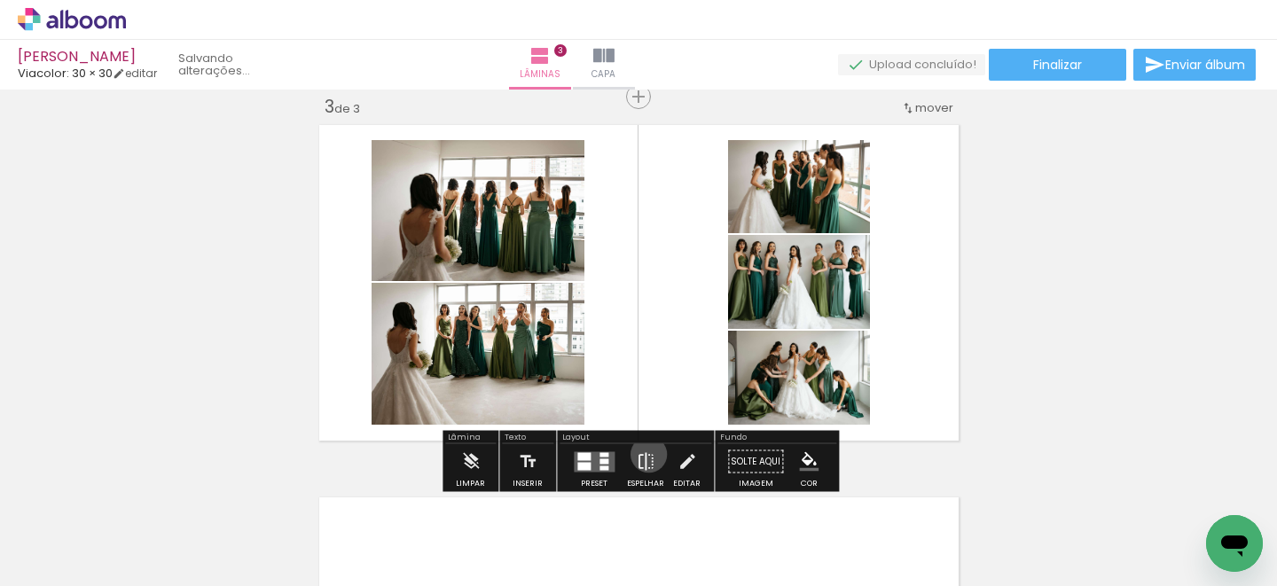
click at [644, 454] on iron-icon at bounding box center [646, 461] width 20 height 35
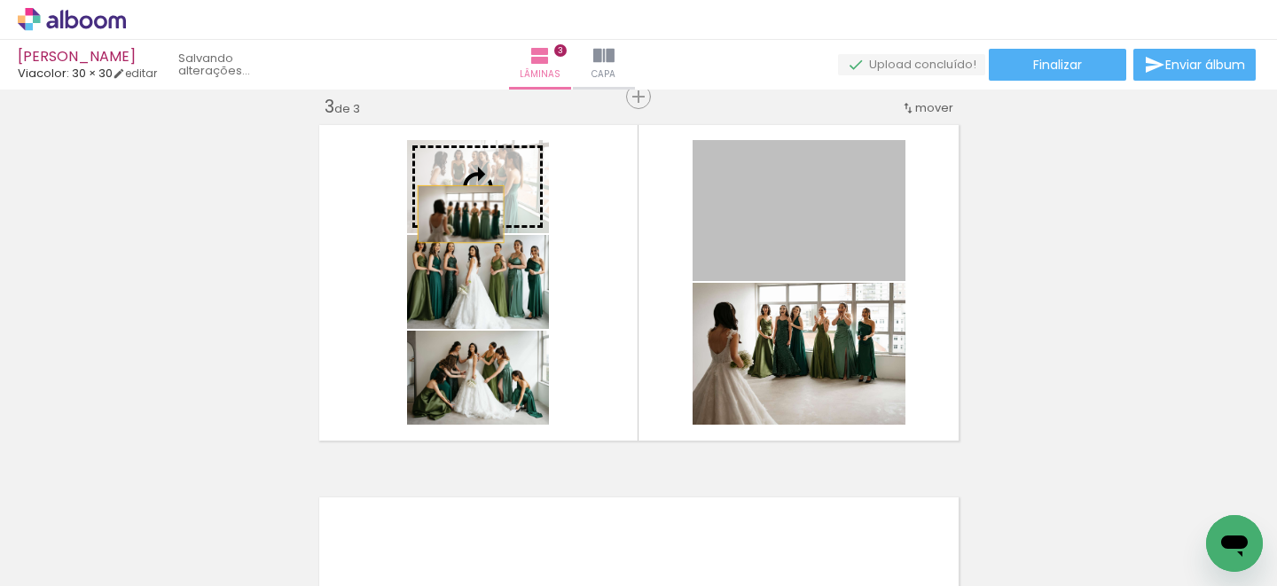
drag, startPoint x: 790, startPoint y: 236, endPoint x: 468, endPoint y: 209, distance: 322.9
click at [0, 0] on slot at bounding box center [0, 0] width 0 height 0
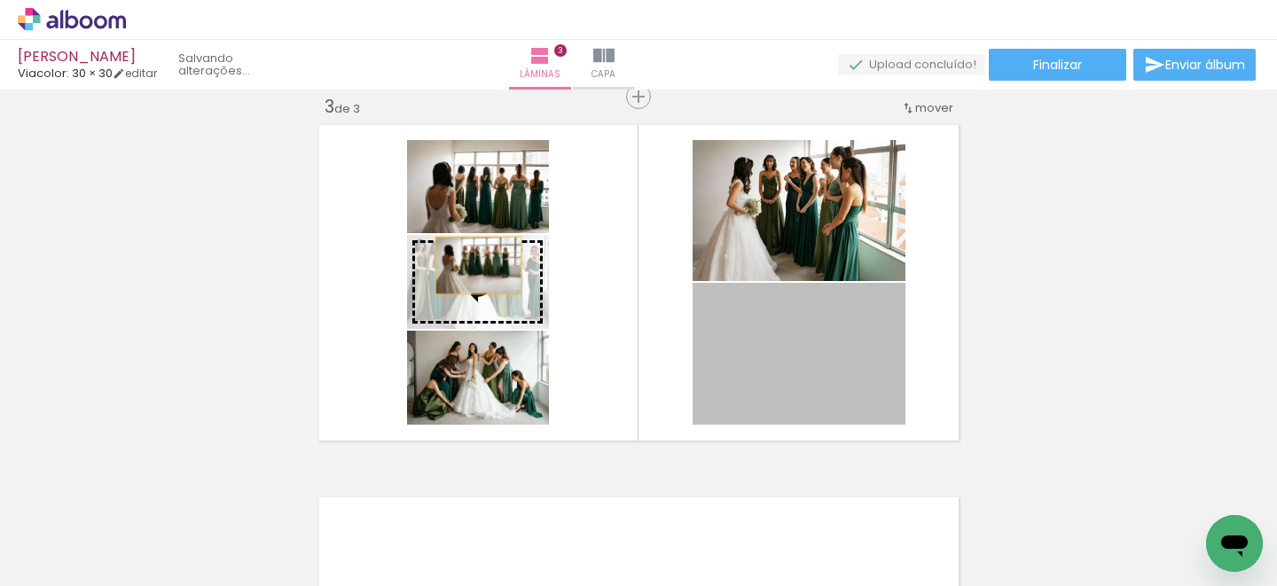
drag, startPoint x: 811, startPoint y: 339, endPoint x: 478, endPoint y: 262, distance: 342.1
click at [0, 0] on slot at bounding box center [0, 0] width 0 height 0
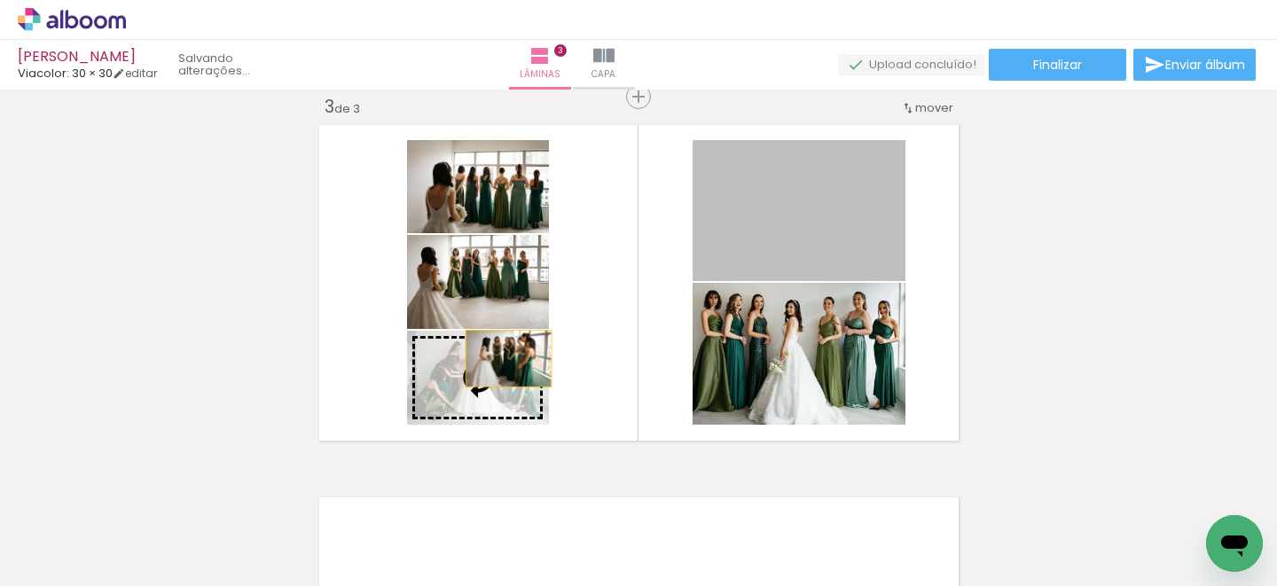
drag, startPoint x: 845, startPoint y: 240, endPoint x: 504, endPoint y: 360, distance: 361.7
click at [0, 0] on slot at bounding box center [0, 0] width 0 height 0
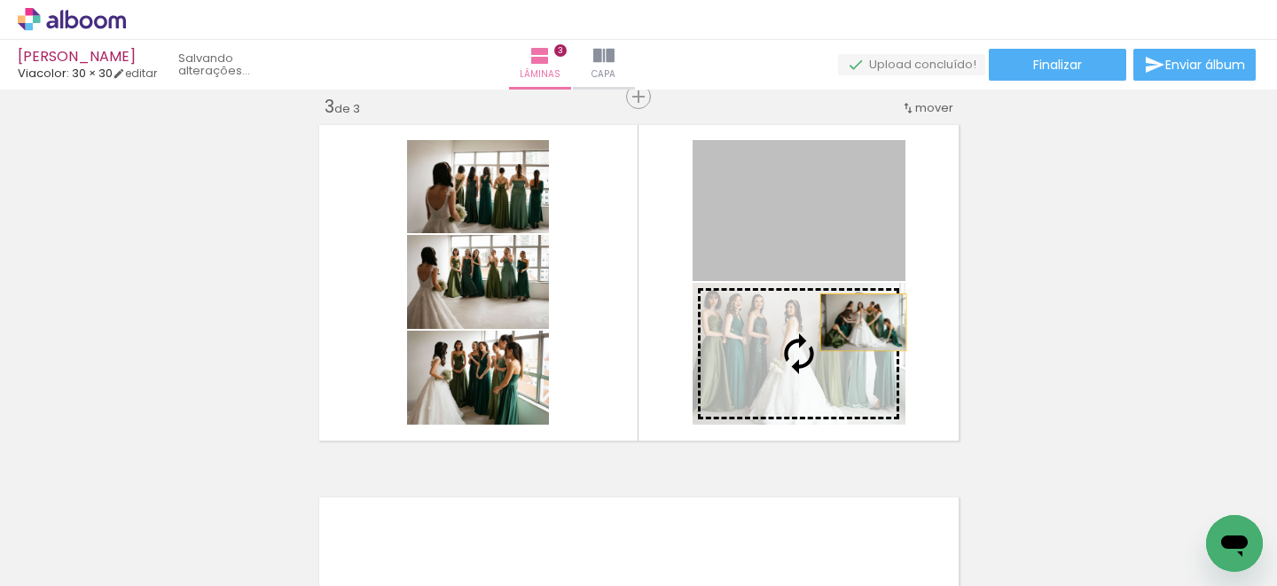
drag, startPoint x: 863, startPoint y: 231, endPoint x: 863, endPoint y: 321, distance: 89.5
click at [0, 0] on slot at bounding box center [0, 0] width 0 height 0
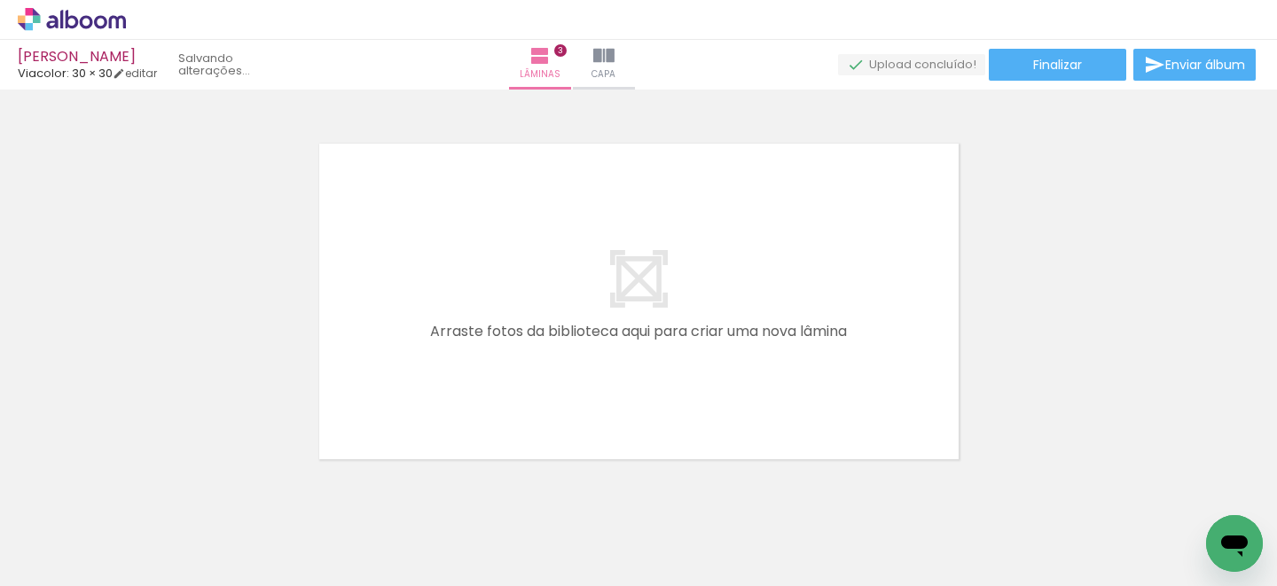
scroll to position [0, 1765]
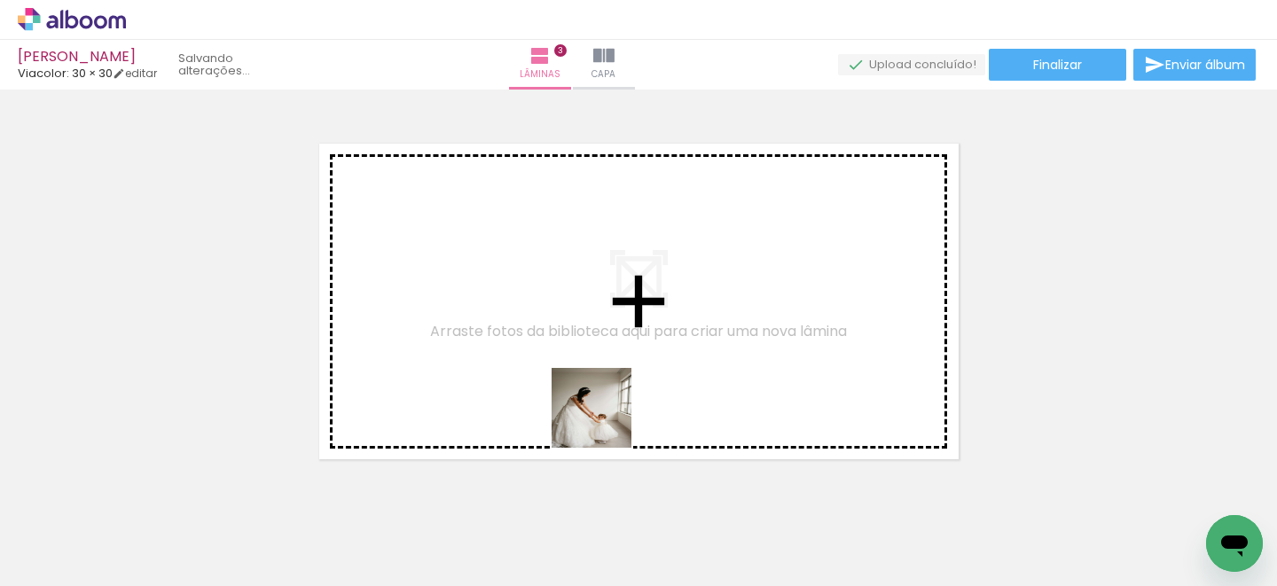
click at [605, 396] on quentale-workspace at bounding box center [638, 293] width 1277 height 586
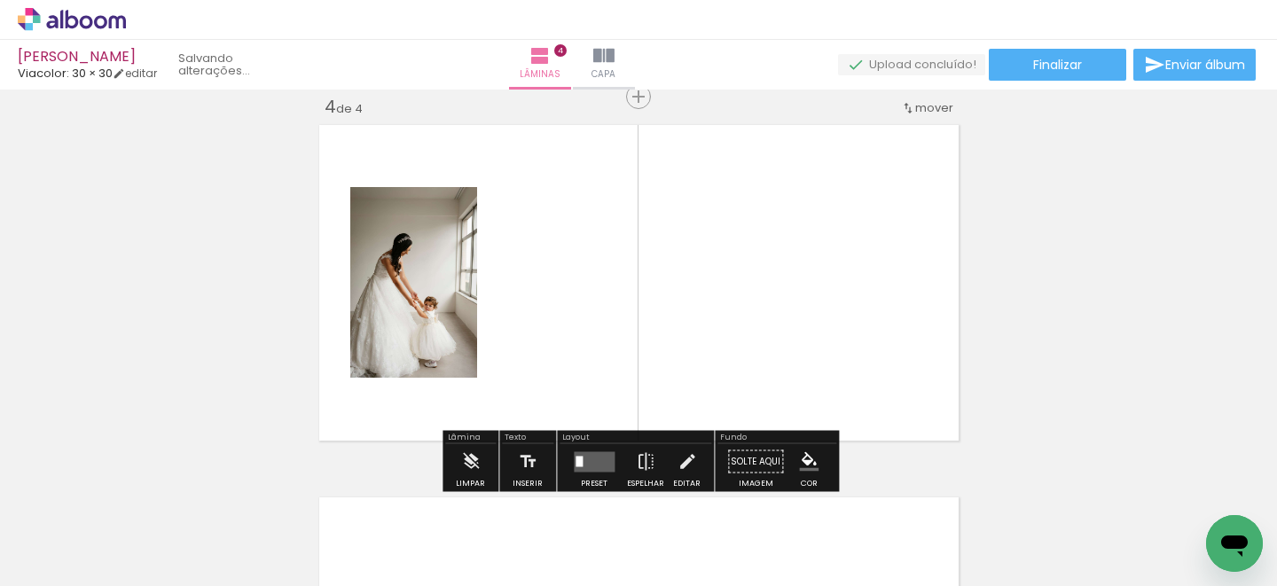
scroll to position [1139, 0]
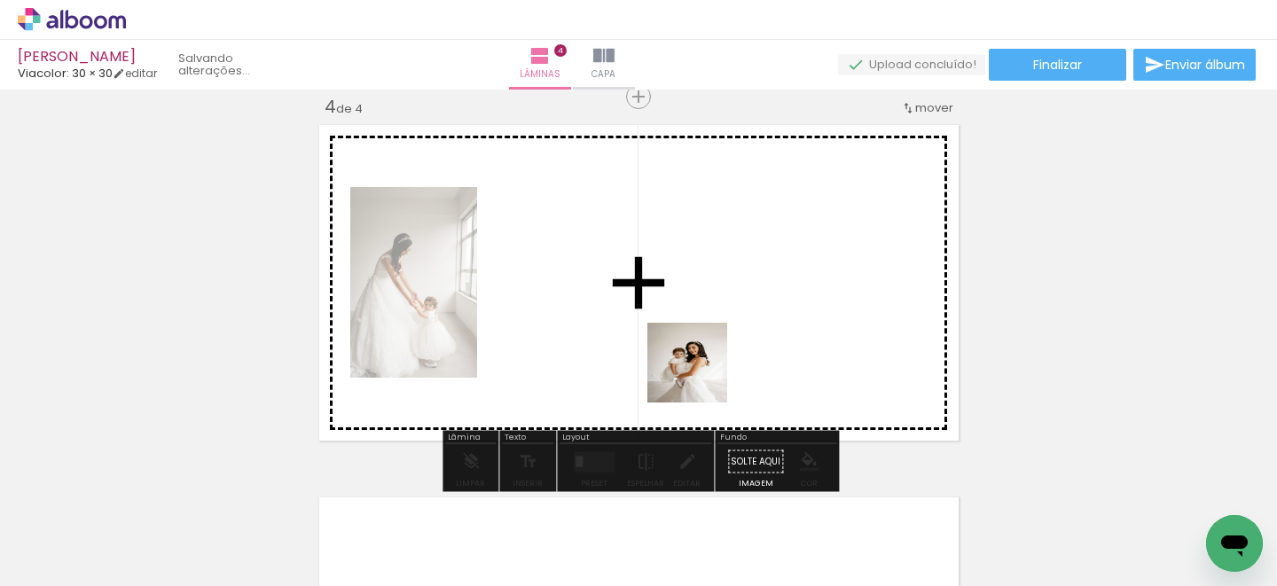
drag, startPoint x: 700, startPoint y: 509, endPoint x: 738, endPoint y: 396, distance: 118.6
click at [700, 337] on quentale-workspace at bounding box center [638, 293] width 1277 height 586
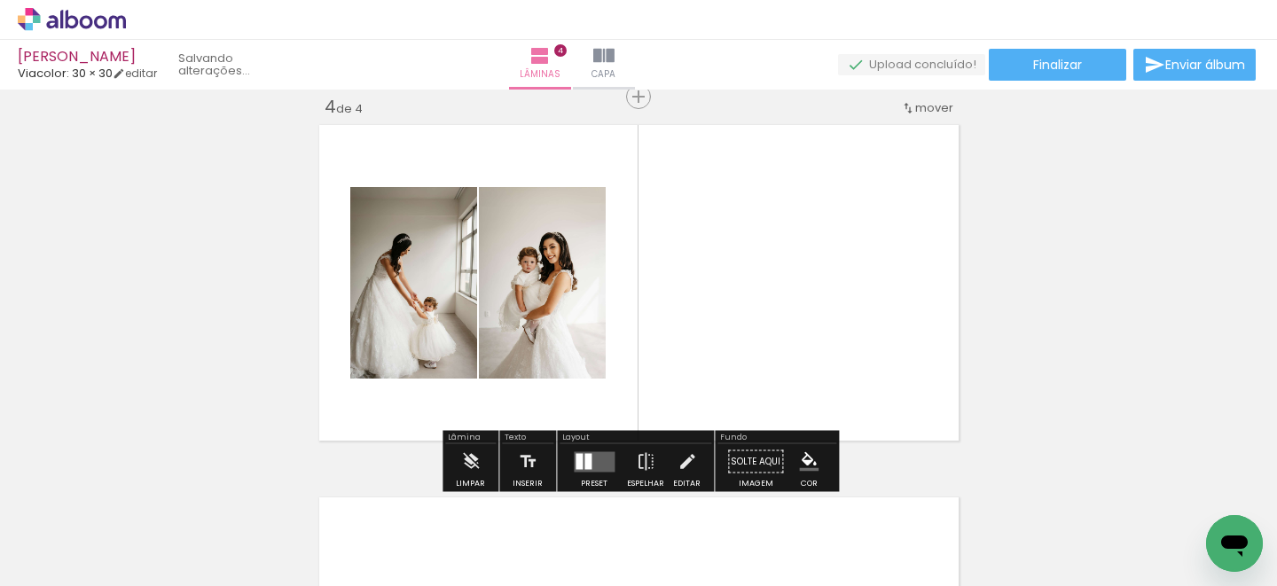
drag, startPoint x: 800, startPoint y: 531, endPoint x: 837, endPoint y: 414, distance: 122.8
click at [800, 360] on quentale-workspace at bounding box center [638, 293] width 1277 height 586
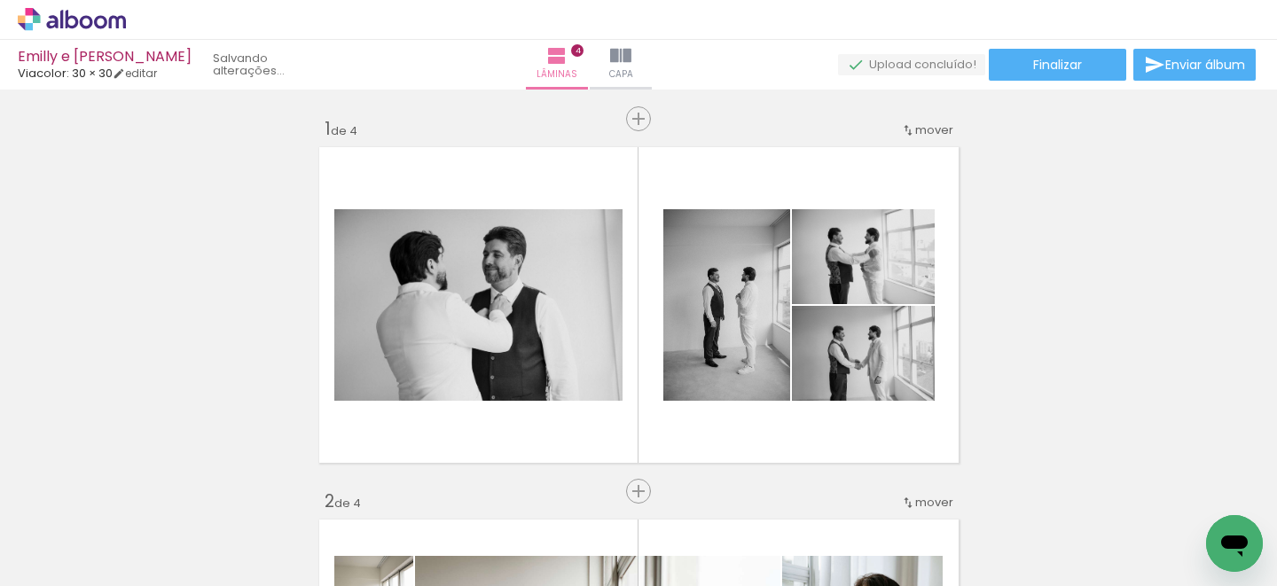
scroll to position [0, 2082]
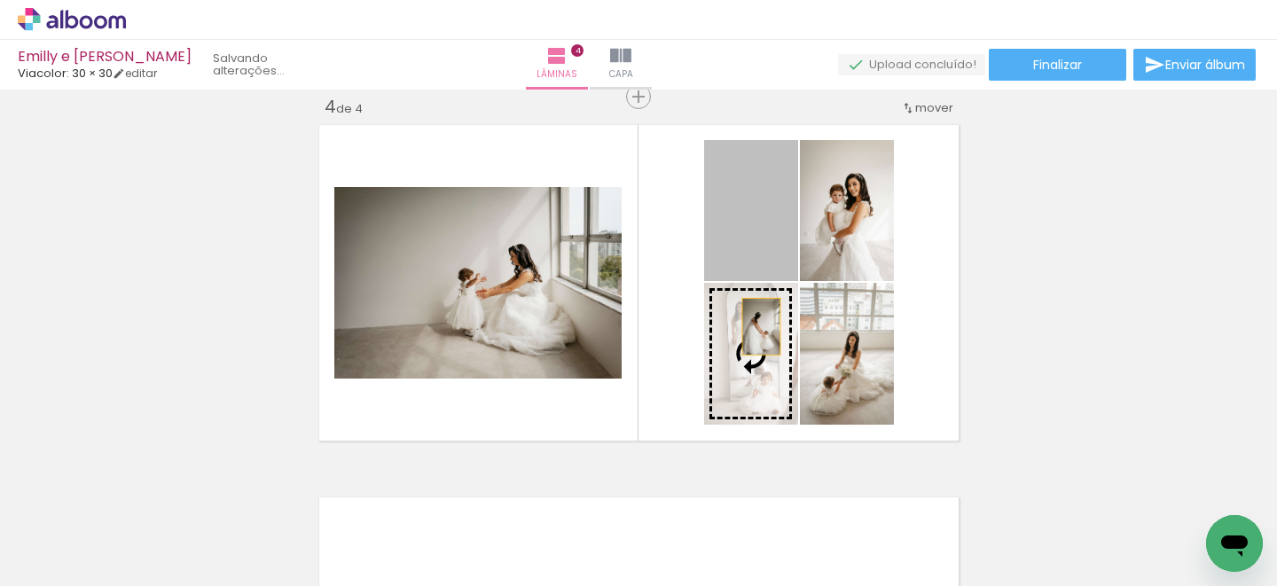
drag, startPoint x: 761, startPoint y: 244, endPoint x: 761, endPoint y: 328, distance: 84.2
click at [0, 0] on slot at bounding box center [0, 0] width 0 height 0
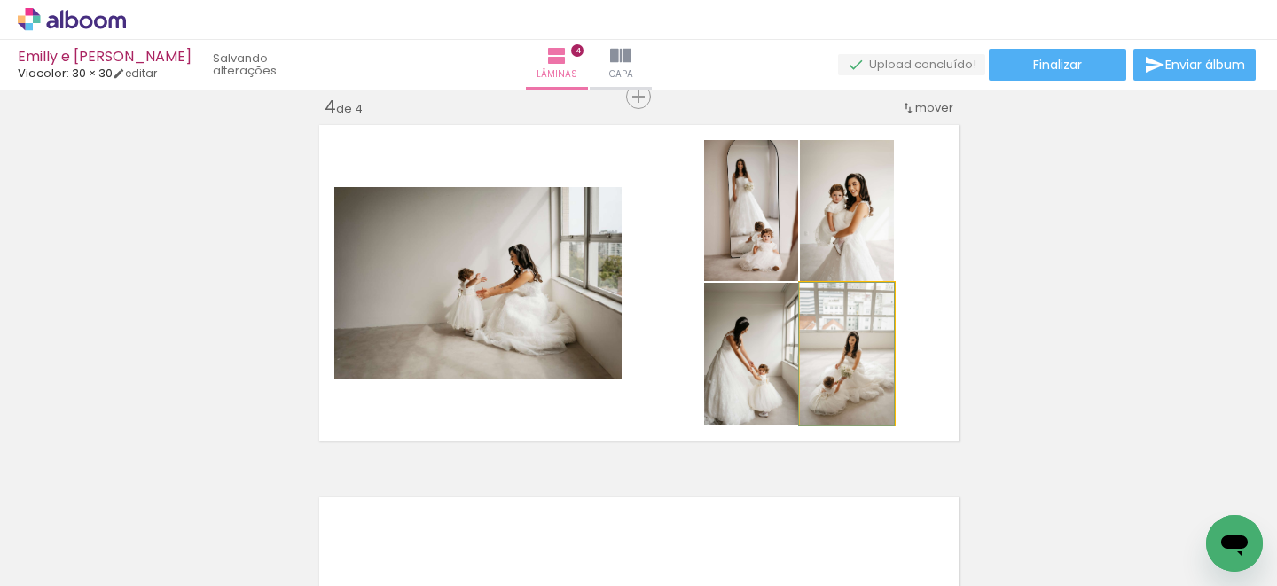
drag, startPoint x: 860, startPoint y: 363, endPoint x: 780, endPoint y: 355, distance: 80.2
click at [0, 0] on slot at bounding box center [0, 0] width 0 height 0
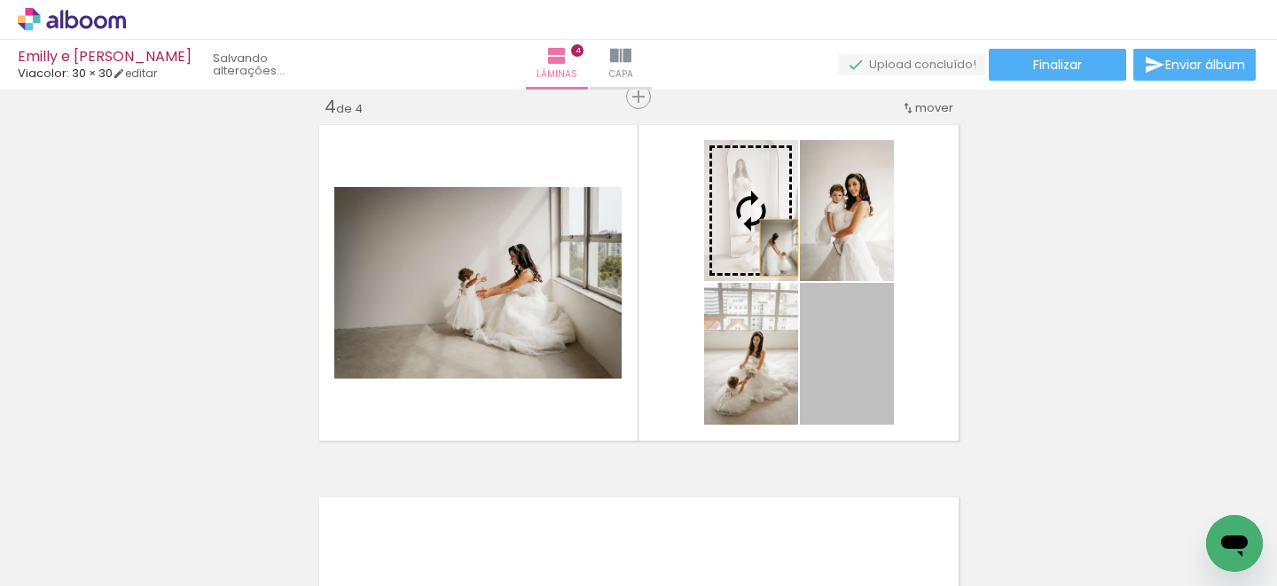
drag, startPoint x: 863, startPoint y: 376, endPoint x: 776, endPoint y: 245, distance: 157.4
click at [0, 0] on slot at bounding box center [0, 0] width 0 height 0
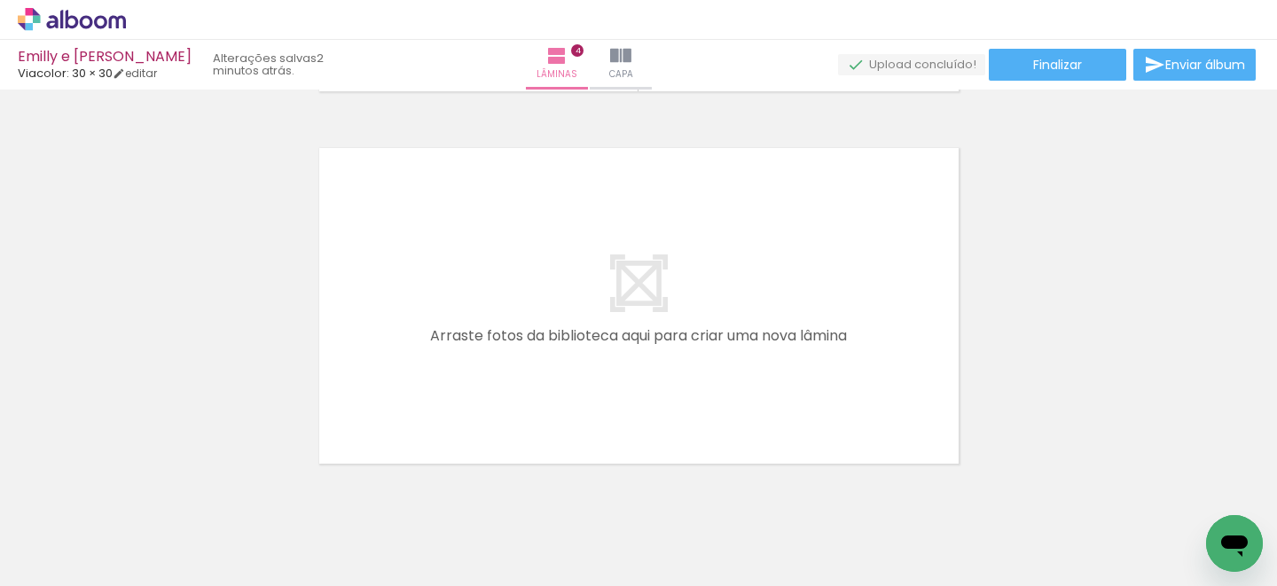
scroll to position [0, 2491]
drag, startPoint x: 574, startPoint y: 550, endPoint x: 588, endPoint y: 375, distance: 175.2
click at [588, 375] on quentale-workspace at bounding box center [638, 293] width 1277 height 586
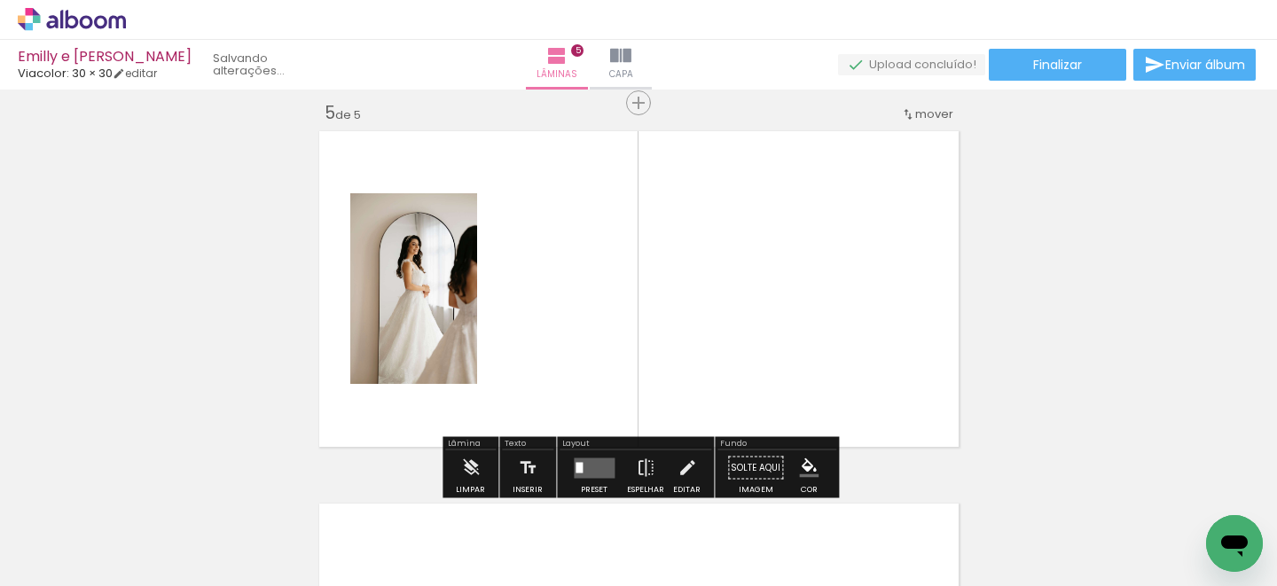
scroll to position [1511, 0]
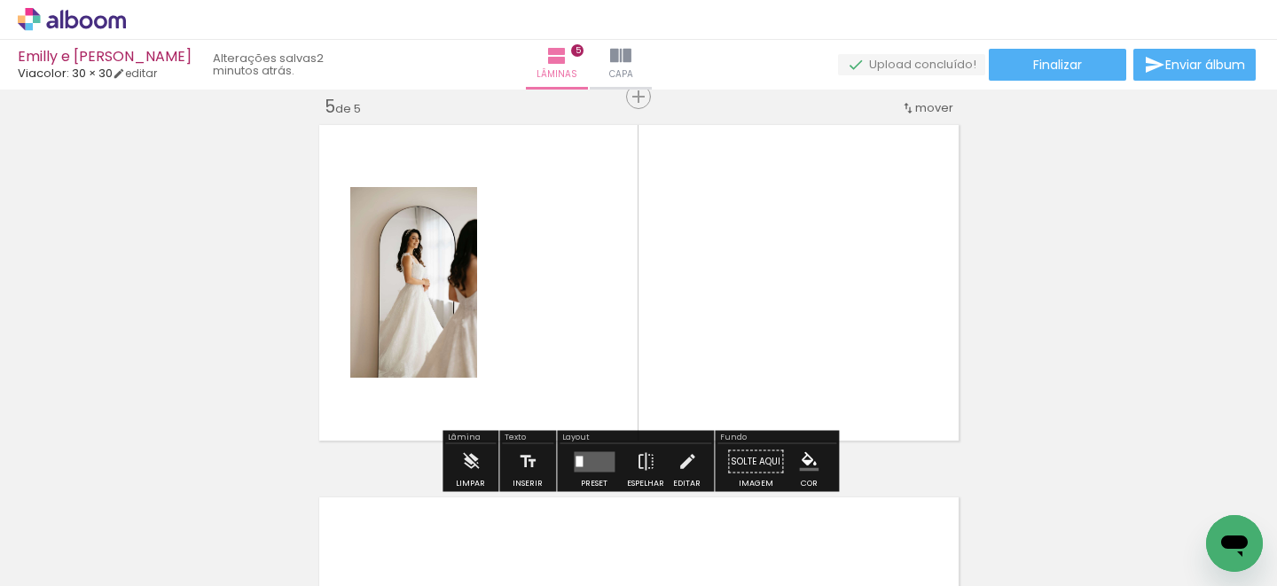
drag, startPoint x: 665, startPoint y: 513, endPoint x: 714, endPoint y: 424, distance: 101.9
click at [665, 363] on quentale-workspace at bounding box center [638, 293] width 1277 height 586
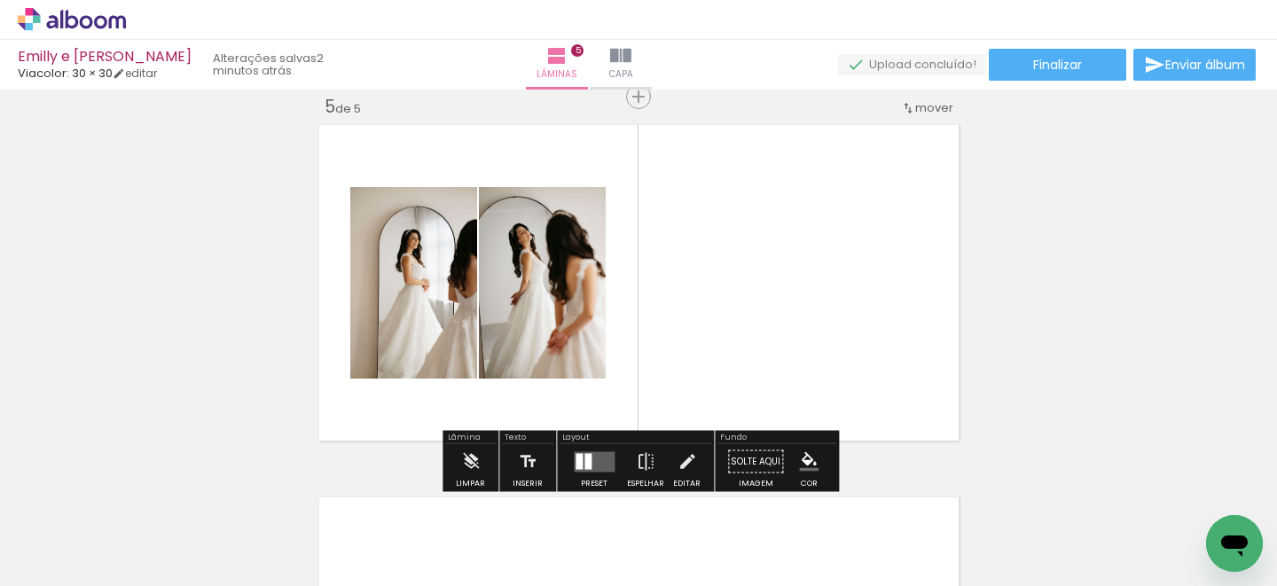
drag, startPoint x: 779, startPoint y: 532, endPoint x: 809, endPoint y: 417, distance: 119.1
click at [779, 367] on quentale-workspace at bounding box center [638, 293] width 1277 height 586
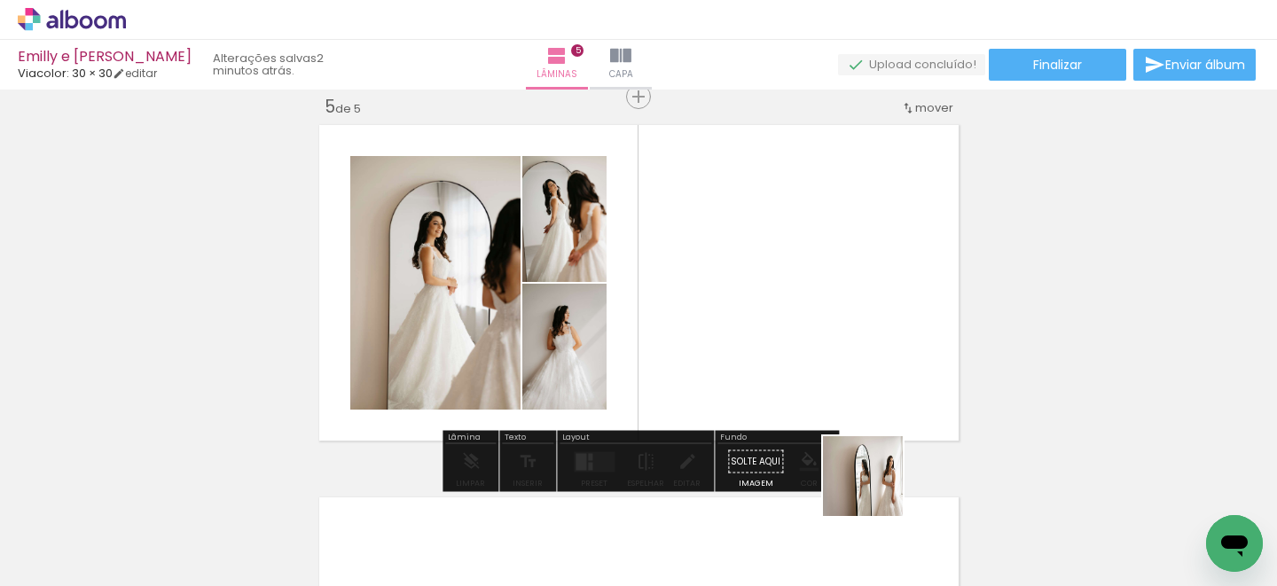
drag, startPoint x: 876, startPoint y: 529, endPoint x: 848, endPoint y: 479, distance: 57.5
click at [876, 326] on quentale-workspace at bounding box center [638, 293] width 1277 height 586
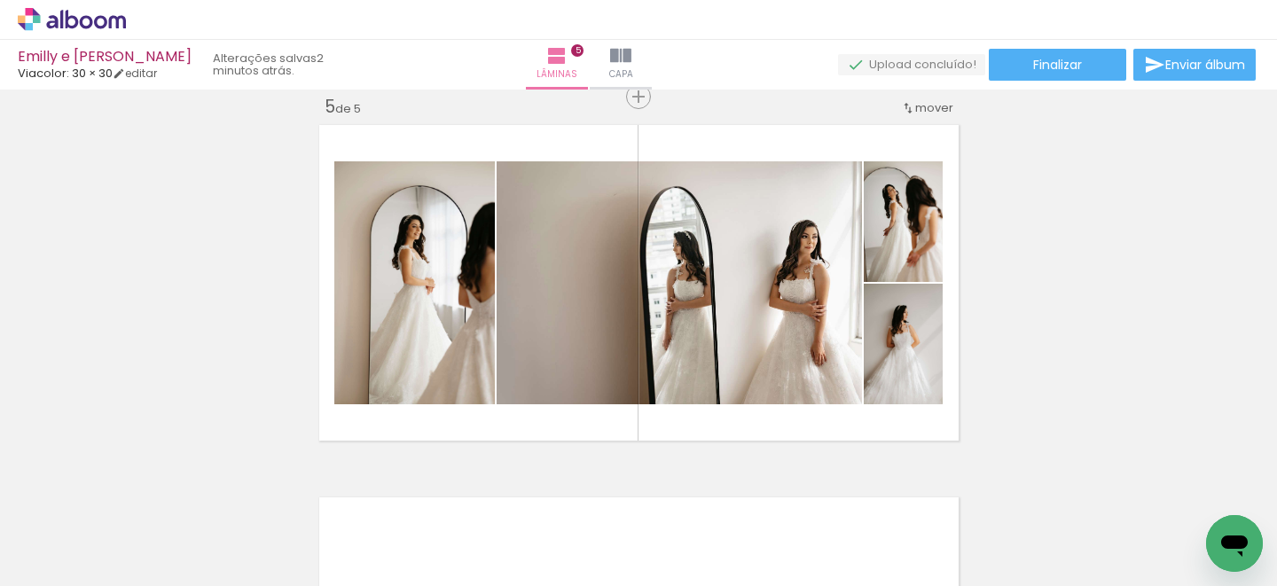
scroll to position [1523, 0]
